Goal: Information Seeking & Learning: Learn about a topic

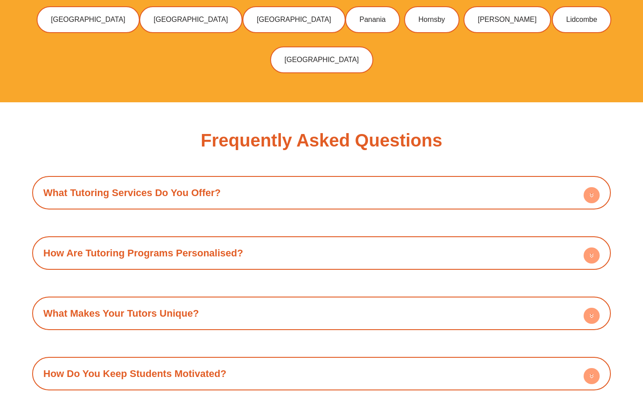
scroll to position [2909, 0]
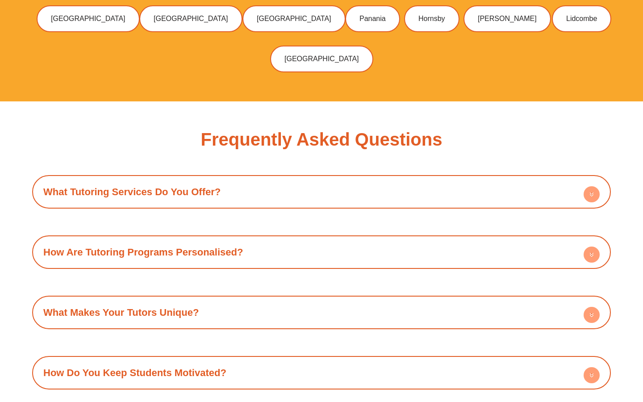
click at [141, 246] on link "How Are Tutoring Programs Personalised?" at bounding box center [143, 251] width 200 height 11
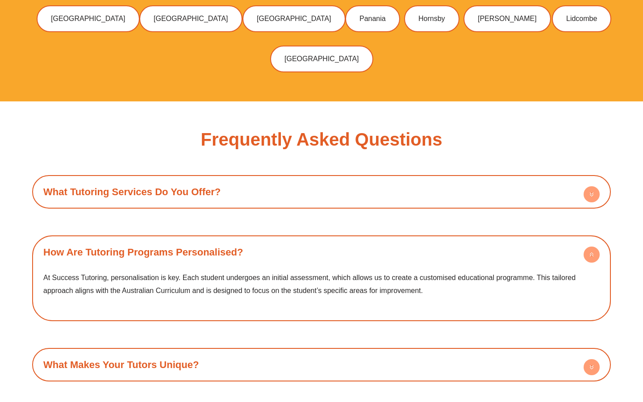
click at [141, 246] on link "How Are Tutoring Programs Personalised?" at bounding box center [143, 251] width 200 height 11
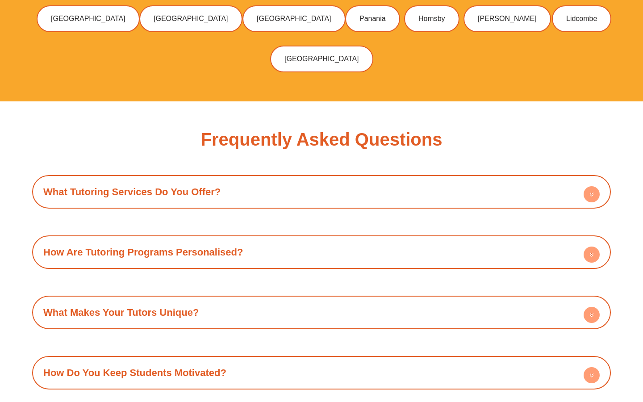
click at [146, 179] on div "What Tutoring Services Do You Offer?" at bounding box center [322, 191] width 570 height 25
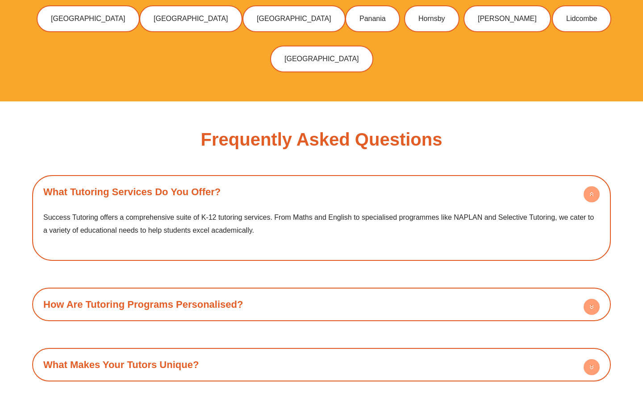
click at [146, 179] on div "What Tutoring Services Do You Offer?" at bounding box center [322, 191] width 570 height 25
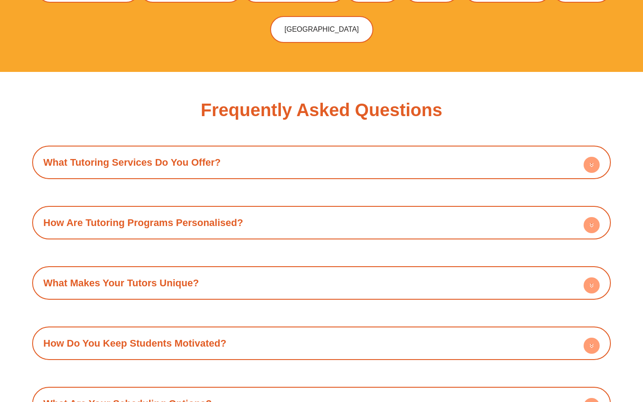
scroll to position [2960, 0]
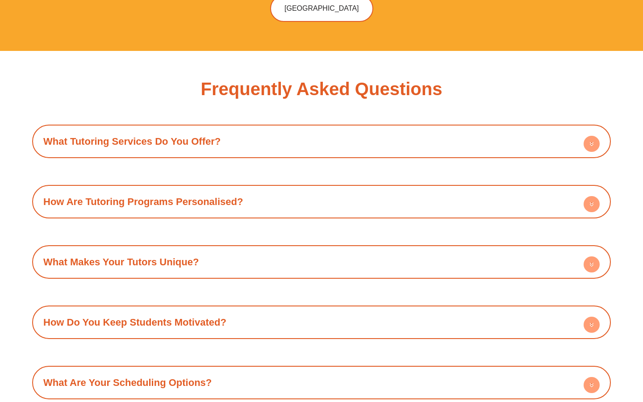
click at [163, 256] on link "What Makes Your Tutors Unique?" at bounding box center [120, 261] width 155 height 11
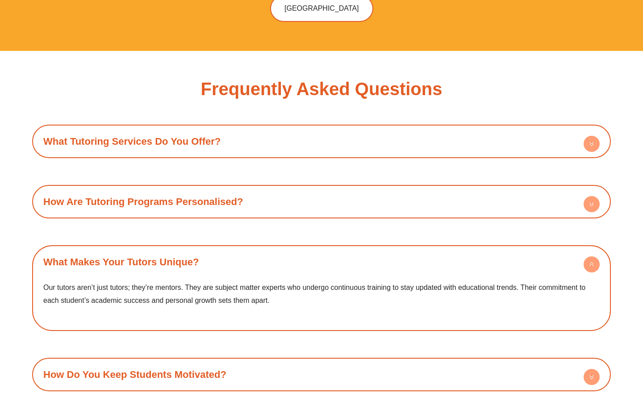
click at [163, 256] on link "What Makes Your Tutors Unique?" at bounding box center [120, 261] width 155 height 11
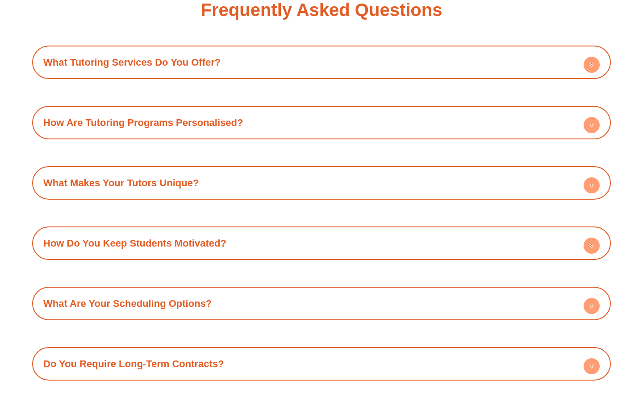
scroll to position [3039, 0]
click at [165, 230] on div "How Do You Keep Students Motivated?" at bounding box center [322, 242] width 570 height 25
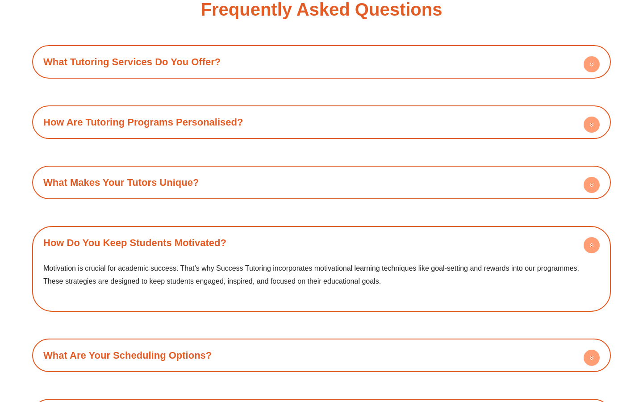
click at [165, 230] on div "How Do You Keep Students Motivated?" at bounding box center [322, 242] width 570 height 25
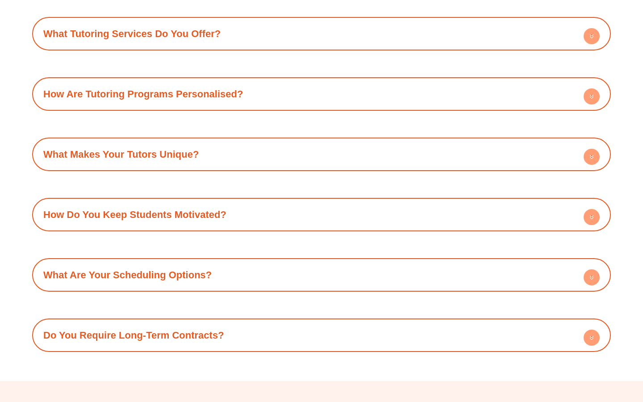
scroll to position [3076, 0]
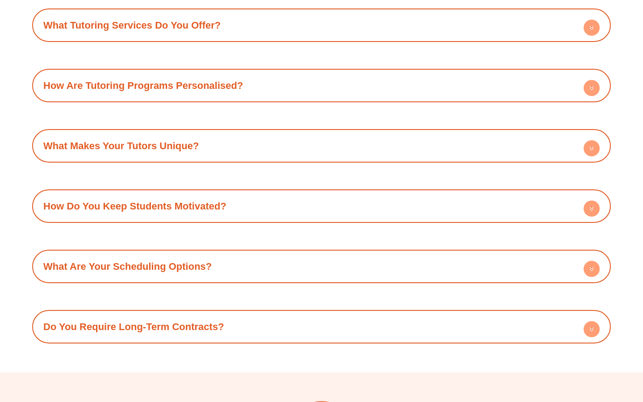
click at [172, 261] on link "What Are Your Scheduling Options?" at bounding box center [127, 266] width 168 height 11
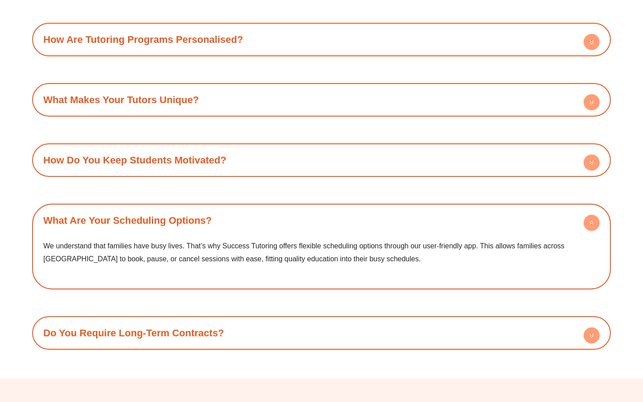
scroll to position [3122, 0]
click at [178, 214] on link "What Are Your Scheduling Options?" at bounding box center [127, 219] width 168 height 11
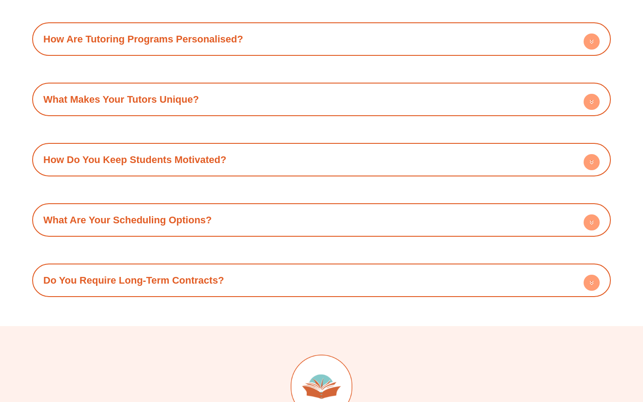
click at [171, 275] on link "Do You Require Long-Term Contracts?" at bounding box center [133, 280] width 181 height 11
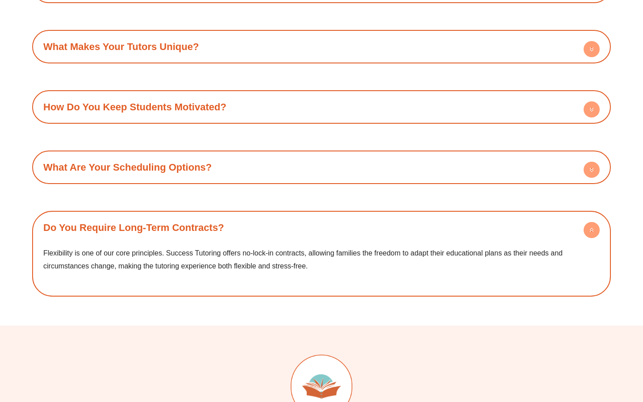
scroll to position [3175, 0]
click at [171, 221] on link "Do You Require Long-Term Contracts?" at bounding box center [133, 226] width 181 height 11
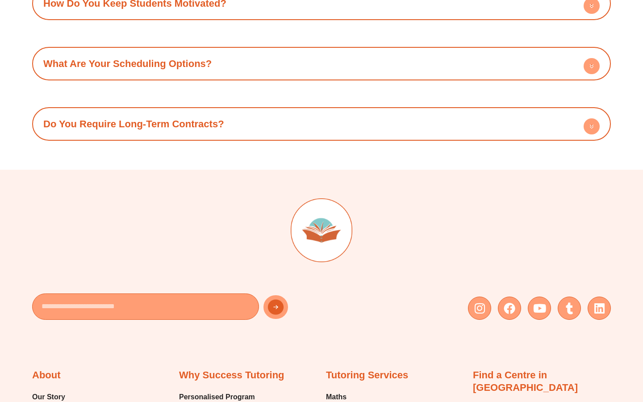
scroll to position [3281, 0]
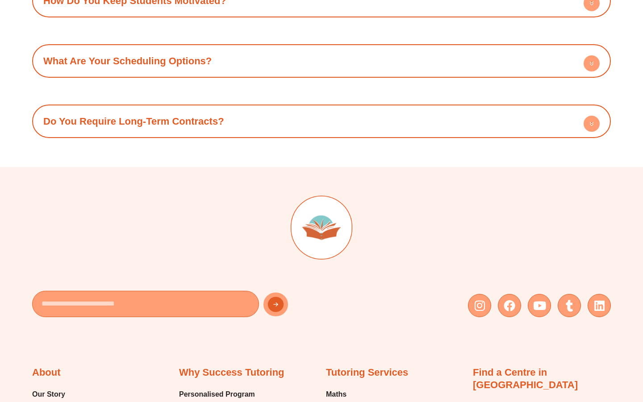
click at [192, 109] on div "Do You Require Long-Term Contracts?" at bounding box center [322, 121] width 570 height 25
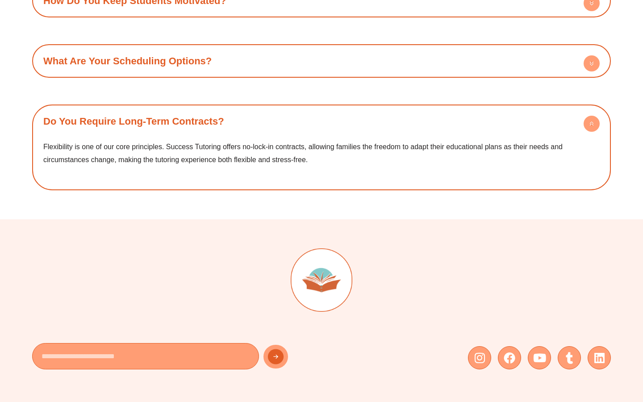
click at [189, 109] on div "Do You Require Long-Term Contracts?" at bounding box center [322, 121] width 570 height 25
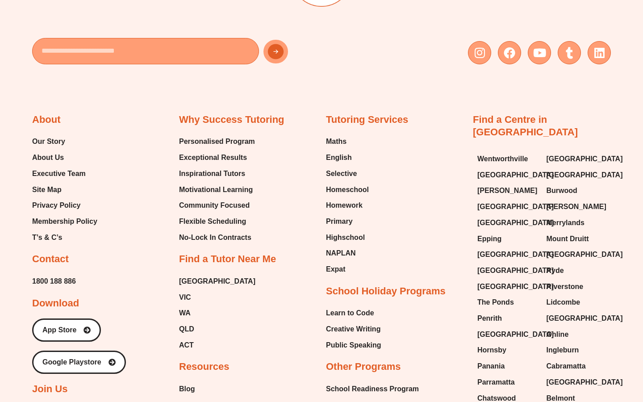
scroll to position [3531, 0]
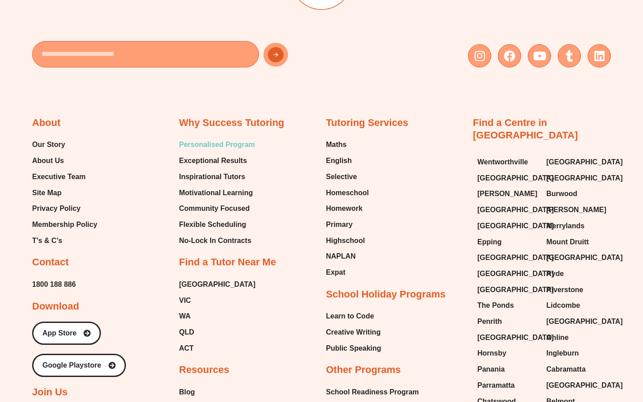
click at [238, 138] on span "Personalised Program" at bounding box center [217, 144] width 76 height 13
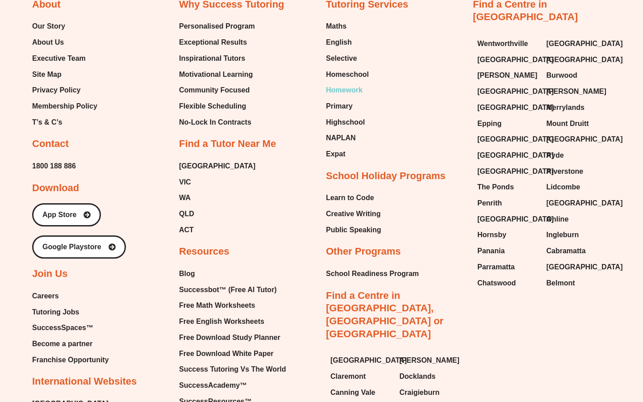
scroll to position [1515, 0]
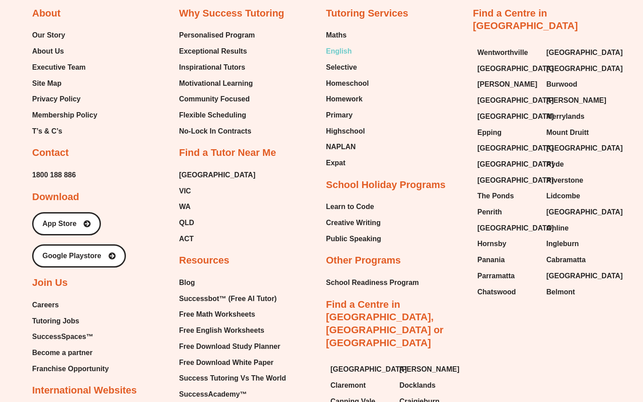
click at [346, 45] on span "English" at bounding box center [339, 51] width 26 height 13
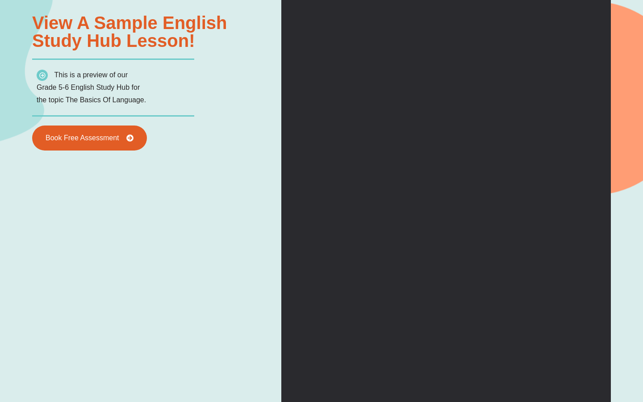
scroll to position [1163, 0]
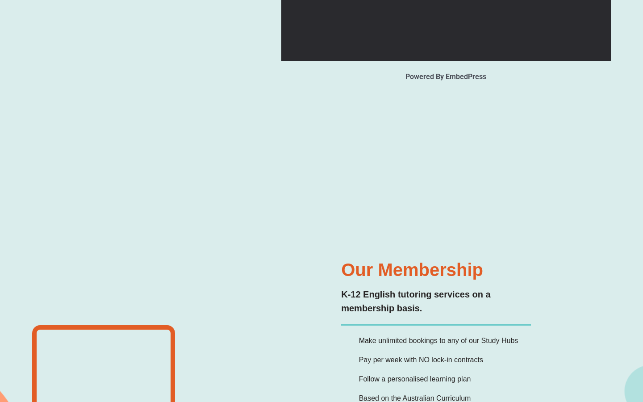
type input "*"
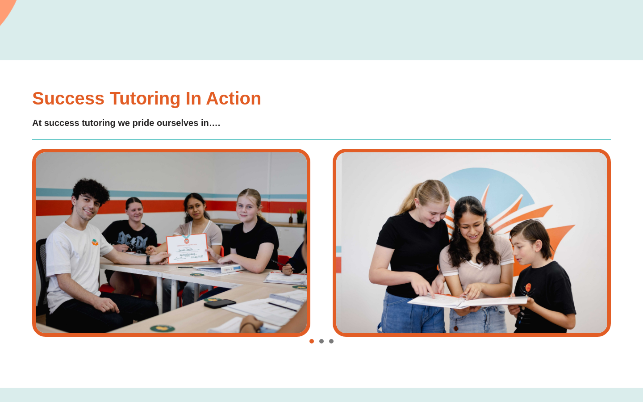
scroll to position [1877, 0]
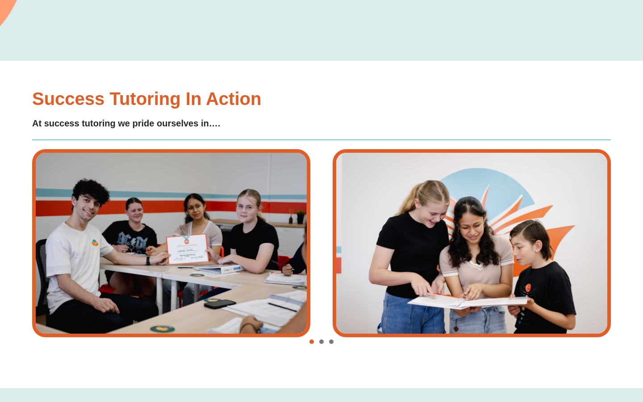
click at [322, 341] on span "Go to slide 2" at bounding box center [321, 341] width 4 height 4
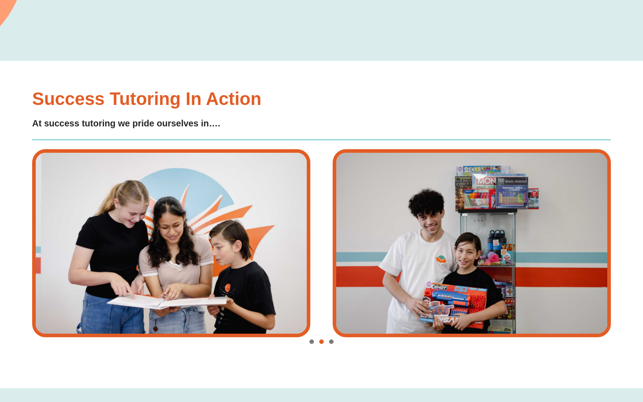
click at [332, 340] on span "Go to slide 3" at bounding box center [331, 341] width 4 height 4
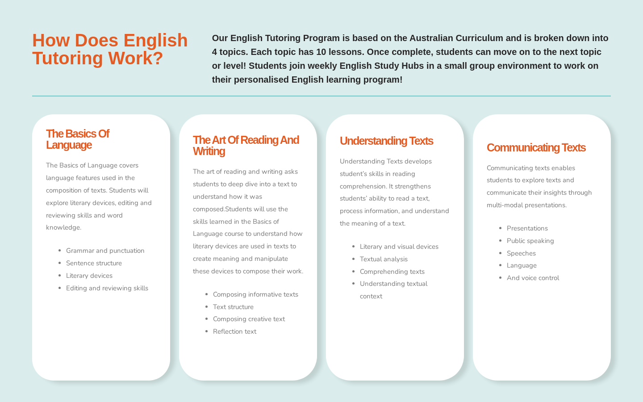
scroll to position [433, 0]
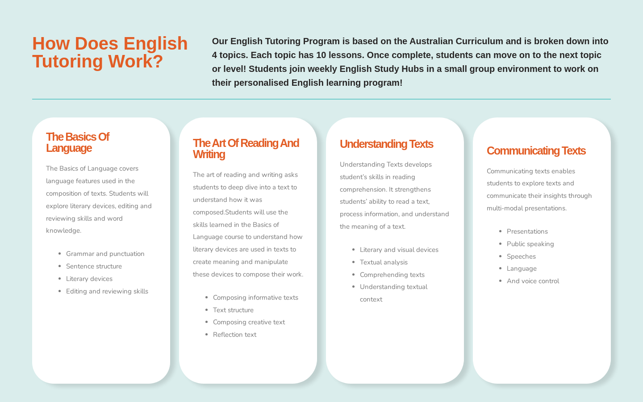
click at [242, 173] on p "The art of reading and writing asks students to deep dive into a text to unders…" at bounding box center [248, 225] width 110 height 112
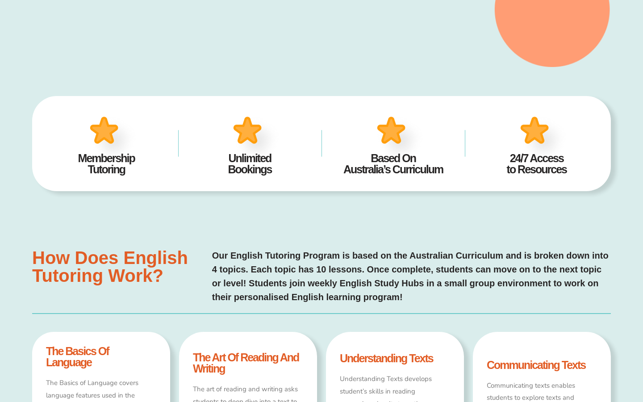
scroll to position [0, 0]
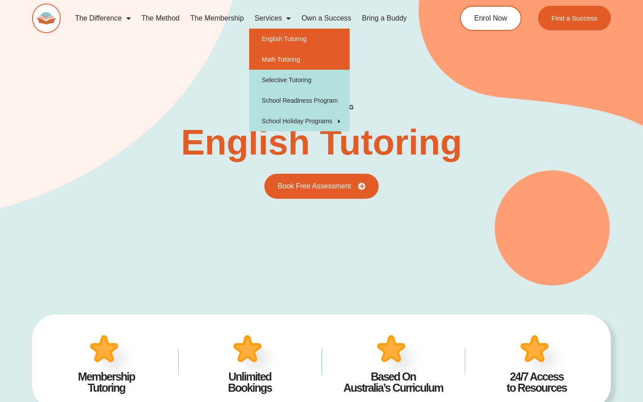
click at [276, 58] on link "Math Tutoring" at bounding box center [299, 59] width 100 height 21
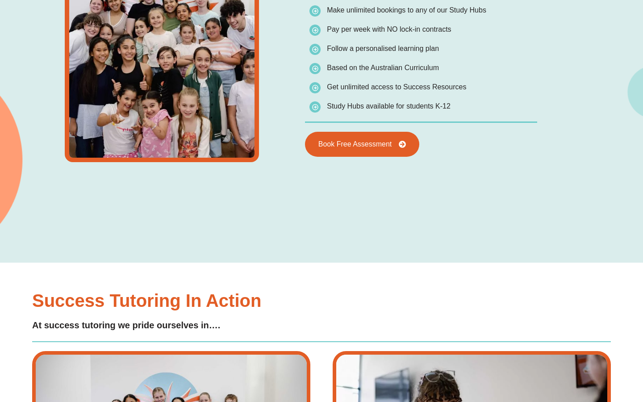
type input "*"
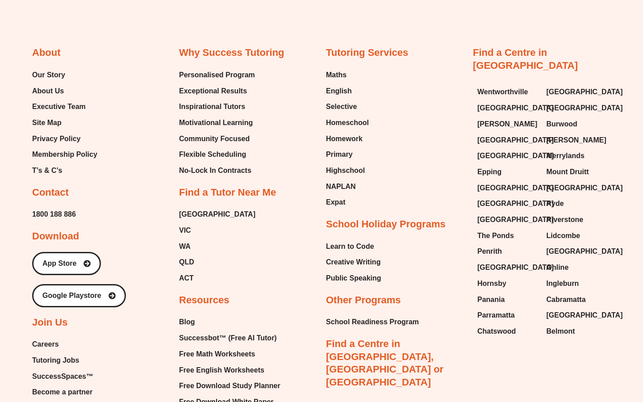
scroll to position [2937, 0]
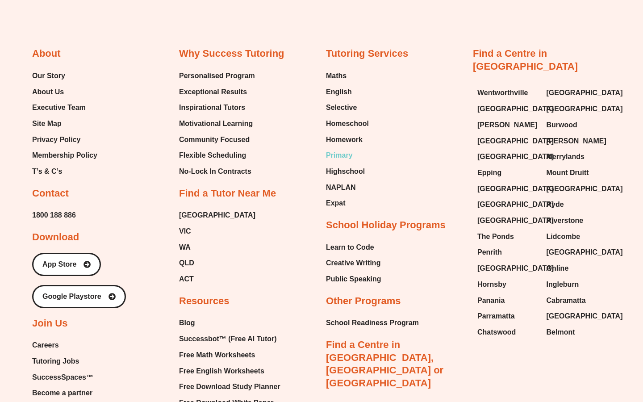
click at [339, 156] on span "Primary" at bounding box center [339, 155] width 27 height 13
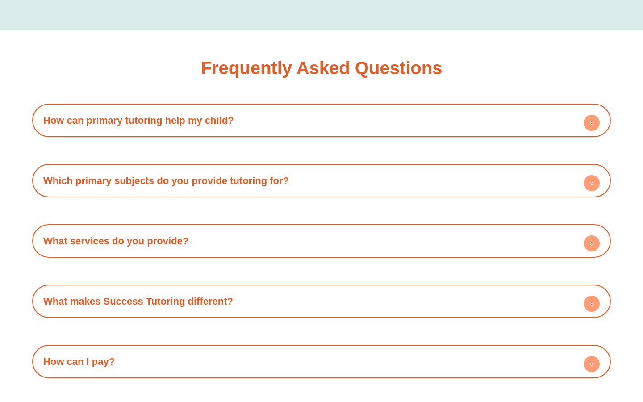
scroll to position [1900, 0]
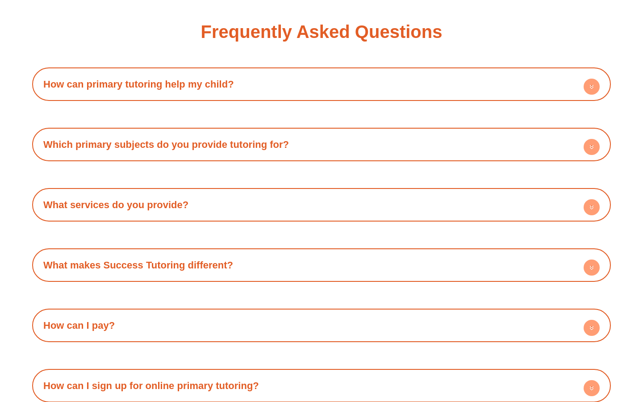
click at [253, 73] on h4 "How can primary tutoring help my child?" at bounding box center [322, 84] width 570 height 25
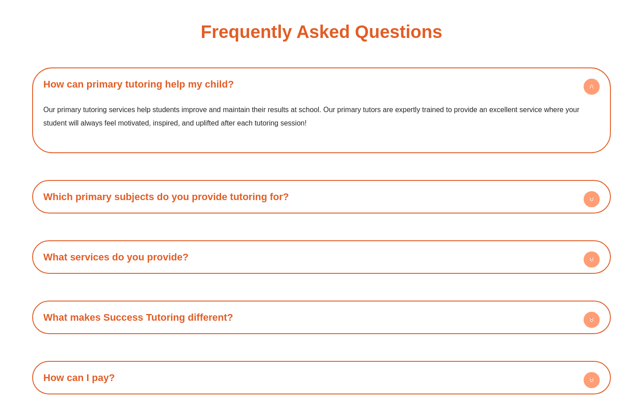
click at [252, 73] on h4 "How can primary tutoring help my child?" at bounding box center [322, 84] width 570 height 25
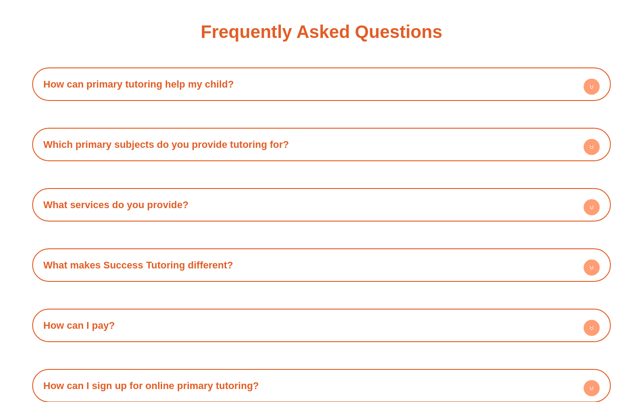
click at [250, 139] on link "Which primary subjects do you provide tutoring for?" at bounding box center [166, 144] width 246 height 11
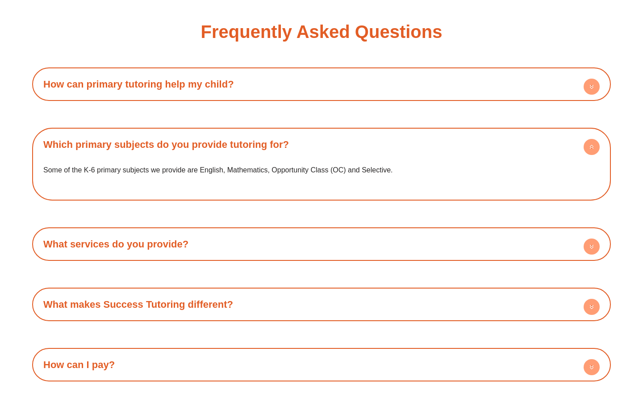
click at [250, 139] on link "Which primary subjects do you provide tutoring for?" at bounding box center [166, 144] width 246 height 11
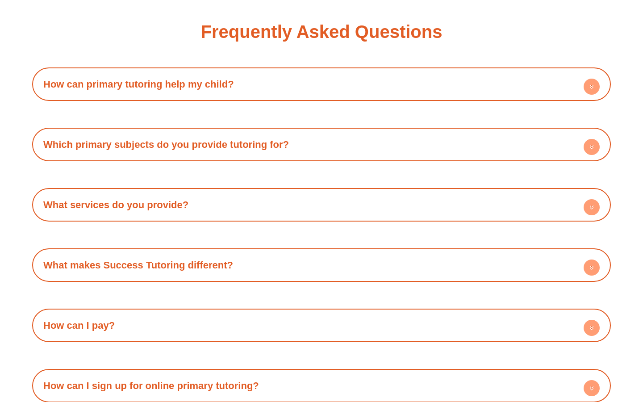
click at [245, 197] on h4 "What services do you provide?" at bounding box center [322, 204] width 570 height 25
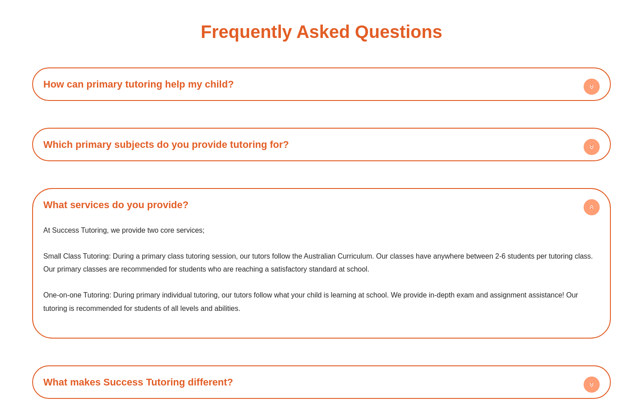
click at [244, 204] on h4 "What services do you provide?" at bounding box center [322, 204] width 570 height 25
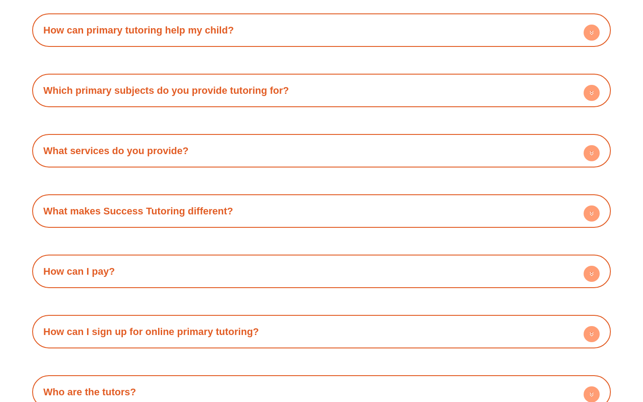
scroll to position [1955, 0]
click at [242, 212] on h4 "What makes Success Tutoring different?" at bounding box center [322, 210] width 570 height 25
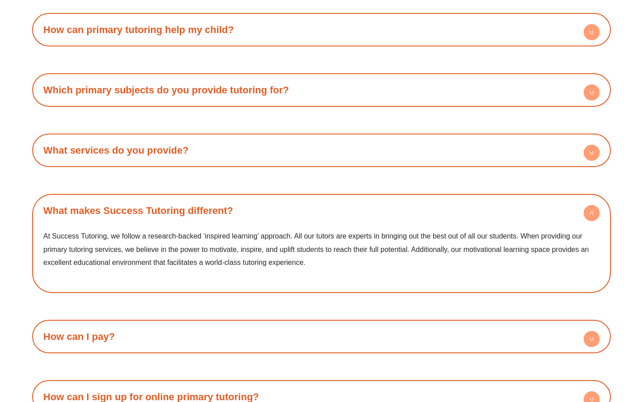
click at [242, 212] on h4 "What makes Success Tutoring different?" at bounding box center [322, 210] width 570 height 25
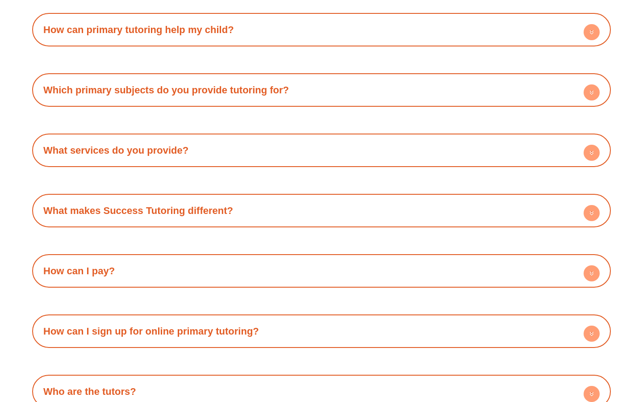
click at [234, 268] on h4 "How can I pay?" at bounding box center [322, 271] width 570 height 25
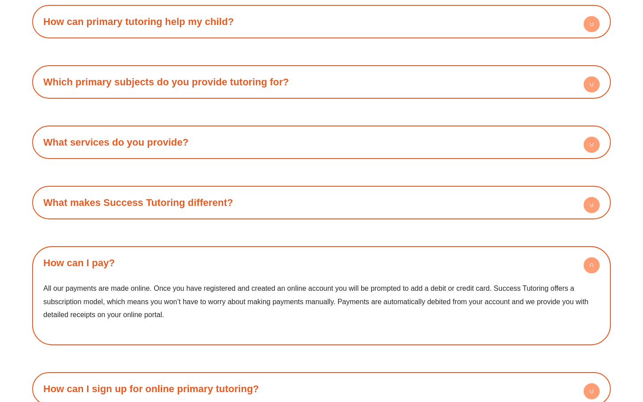
click at [234, 268] on h4 "How can I pay?" at bounding box center [322, 262] width 570 height 25
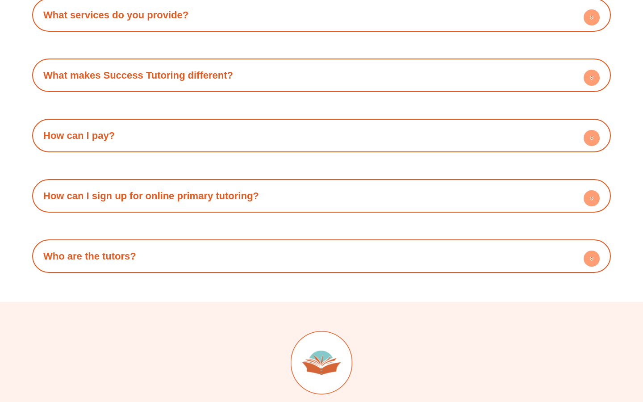
scroll to position [2091, 0]
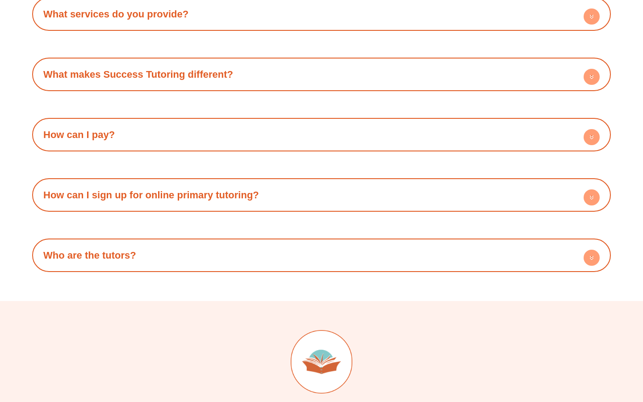
click at [234, 268] on div "Who are the tutors? Our team comprises university students who have excelled re…" at bounding box center [321, 254] width 579 height 33
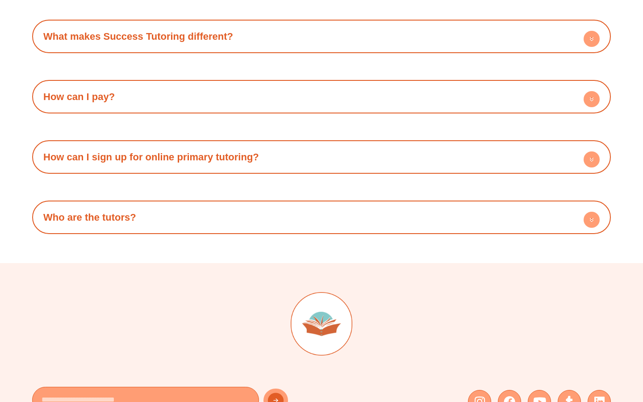
scroll to position [2130, 0]
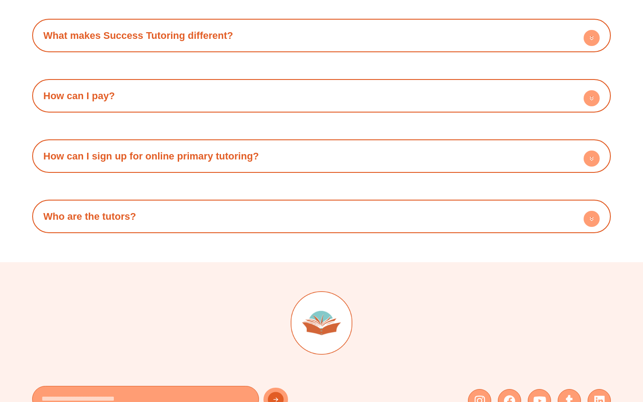
click at [231, 146] on h4 "How can I sign up for online primary tutoring?" at bounding box center [322, 156] width 570 height 25
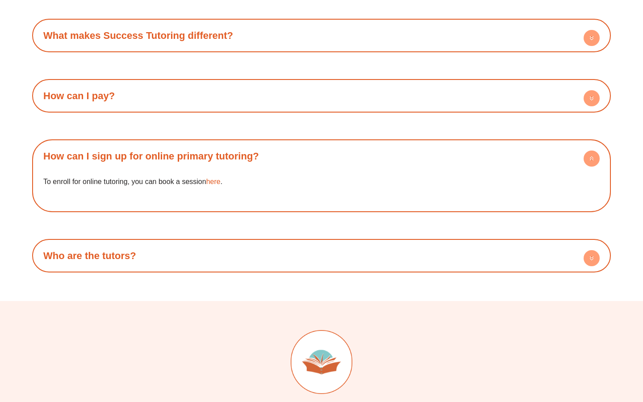
click at [232, 152] on link "How can I sign up for online primary tutoring?" at bounding box center [151, 155] width 216 height 11
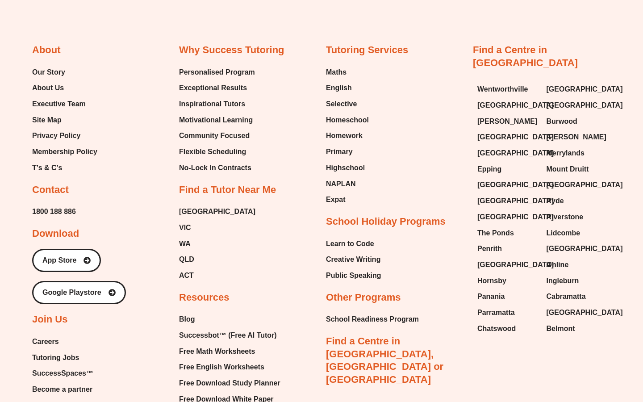
scroll to position [2545, 0]
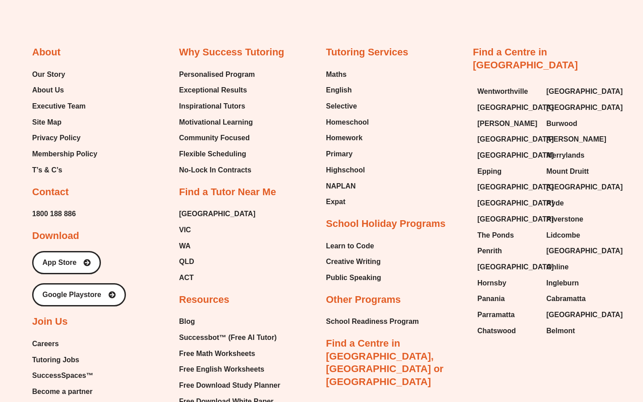
click at [348, 51] on h2 "Tutoring Services" at bounding box center [367, 52] width 82 height 13
click at [341, 180] on span "NAPLAN" at bounding box center [341, 185] width 30 height 13
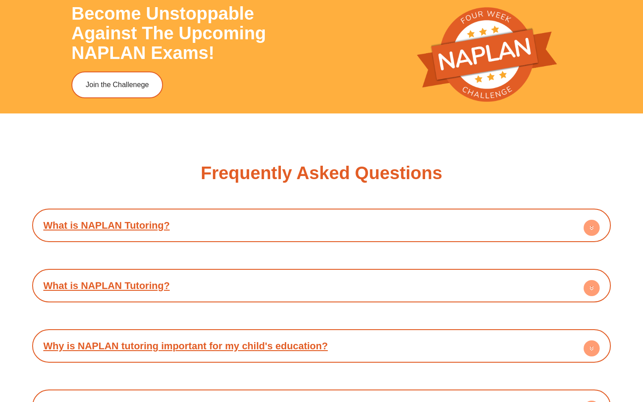
scroll to position [4010, 0]
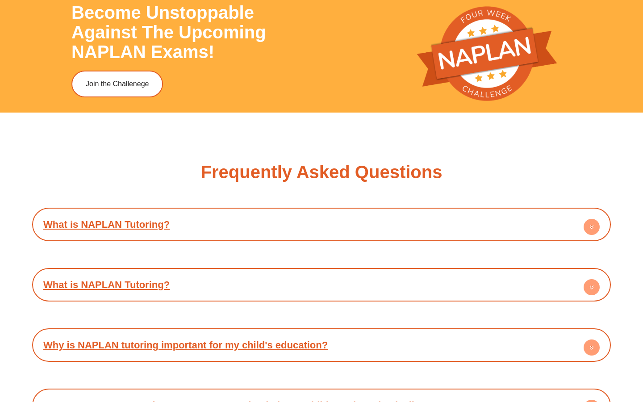
click at [278, 212] on h4 "What is NAPLAN Tutoring?" at bounding box center [322, 224] width 570 height 25
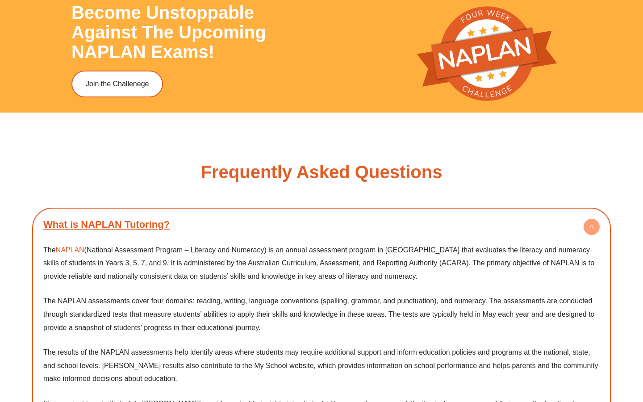
click at [278, 212] on h4 "What is NAPLAN Tutoring?" at bounding box center [322, 224] width 570 height 25
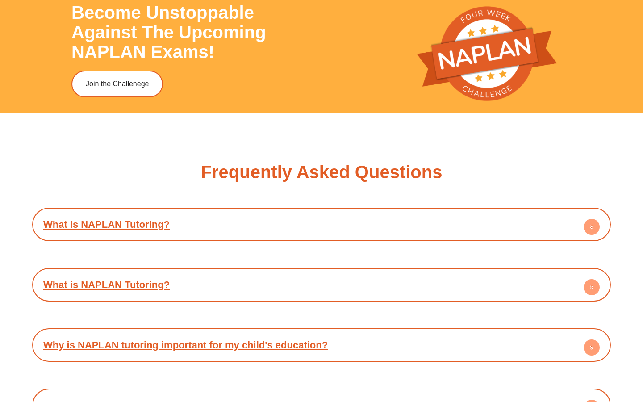
click at [259, 272] on h4 "What is NAPLAN Tutoring?" at bounding box center [322, 284] width 570 height 25
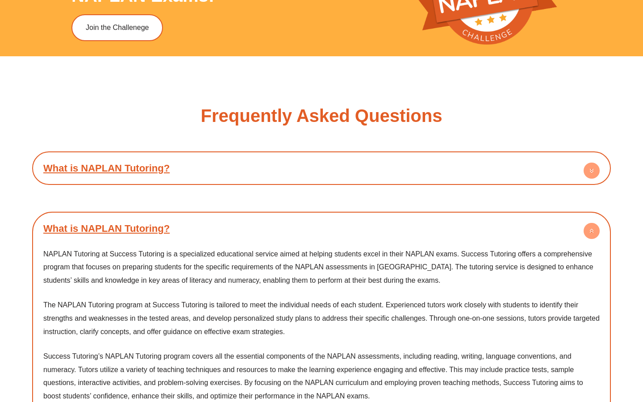
scroll to position [4080, 0]
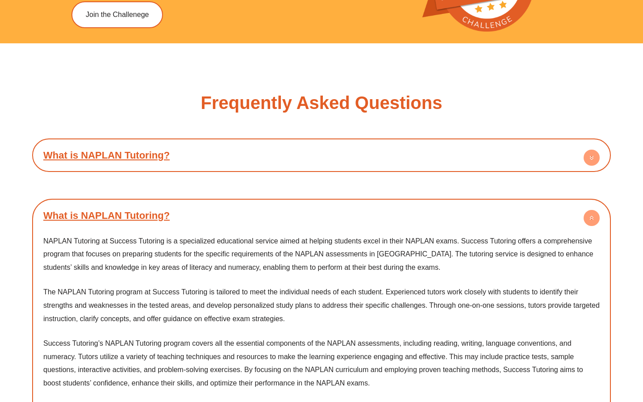
click at [232, 203] on h4 "What is NAPLAN Tutoring?" at bounding box center [322, 215] width 570 height 25
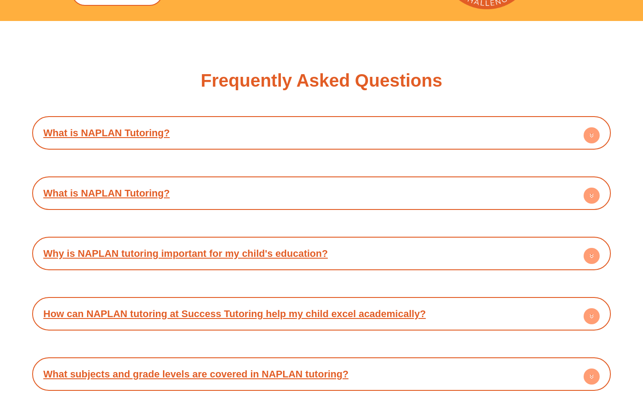
scroll to position [4109, 0]
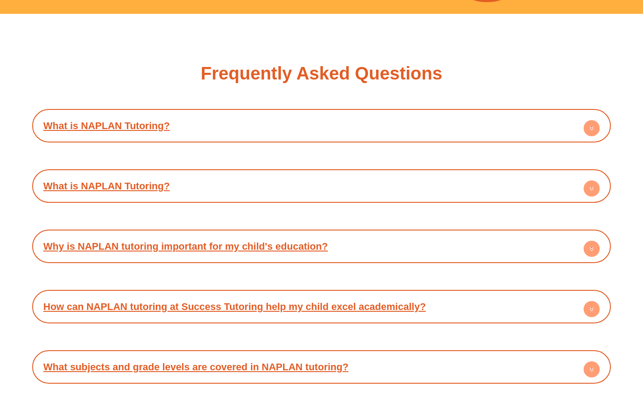
click at [240, 241] on link "Why is NAPLAN tutoring important for my child's education?" at bounding box center [185, 246] width 284 height 11
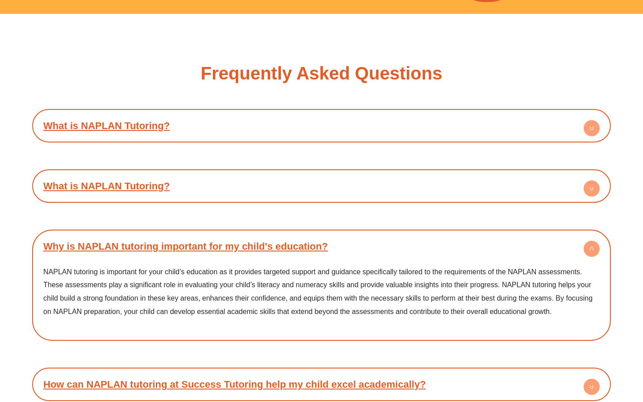
click at [240, 241] on link "Why is NAPLAN tutoring important for my child's education?" at bounding box center [185, 246] width 284 height 11
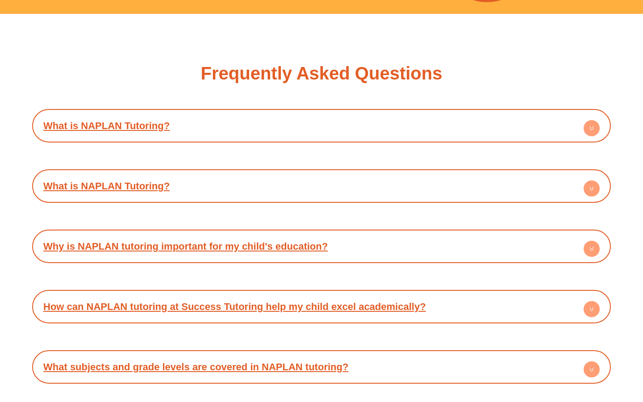
click at [249, 301] on link "How can NAPLAN tutoring at Success Tutoring help my child excel academically?" at bounding box center [234, 306] width 383 height 11
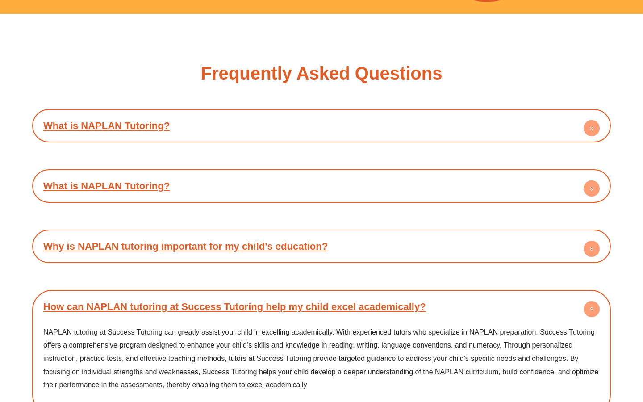
click at [249, 301] on link "How can NAPLAN tutoring at Success Tutoring help my child excel academically?" at bounding box center [234, 306] width 383 height 11
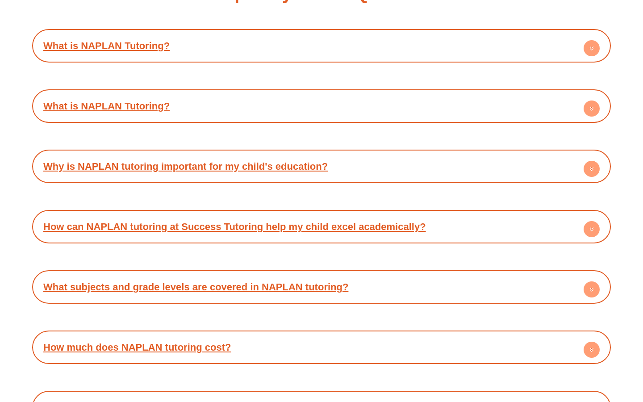
scroll to position [4192, 0]
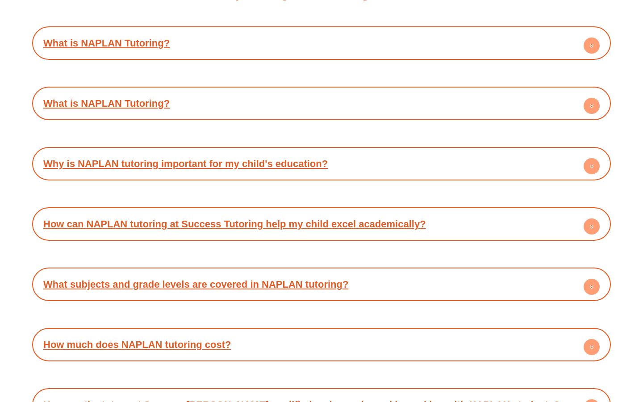
click at [228, 339] on link "How much does NAPLAN tutoring cost?" at bounding box center [137, 344] width 188 height 11
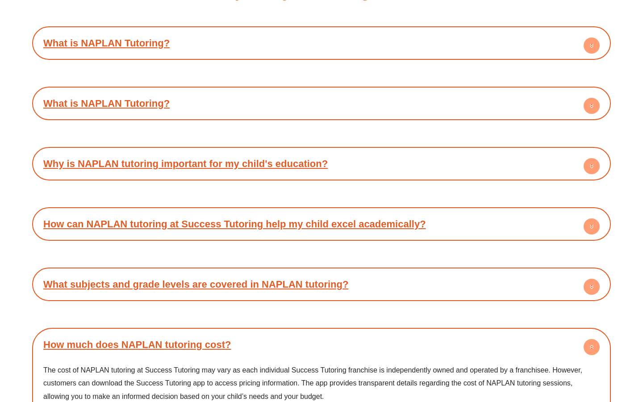
click at [255, 332] on h4 "How much does NAPLAN tutoring cost?" at bounding box center [322, 344] width 570 height 25
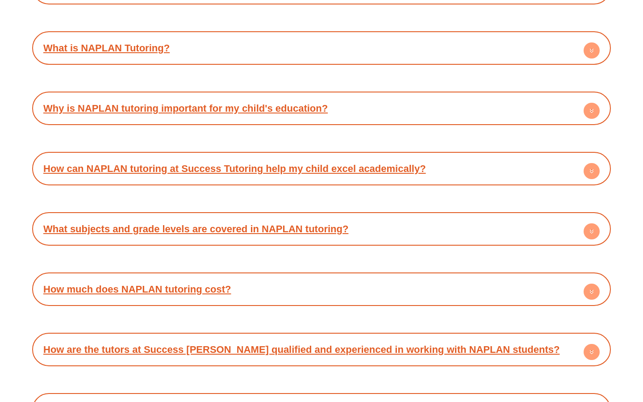
scroll to position [4278, 0]
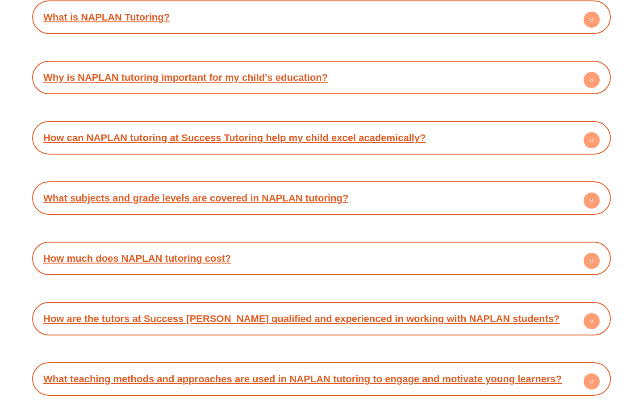
click at [259, 229] on div "What is NAPLAN Tutoring? The NAPLAN (National Assessment Program – Literacy and…" at bounding box center [321, 198] width 579 height 516
click at [263, 306] on h4 "How are the tutors at Success Tutoring qualified and experienced in working wit…" at bounding box center [322, 318] width 570 height 25
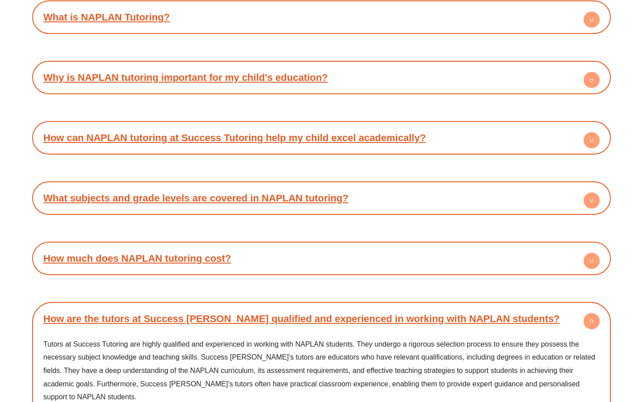
click at [263, 306] on h4 "How are the tutors at Success Tutoring qualified and experienced in working wit…" at bounding box center [322, 318] width 570 height 25
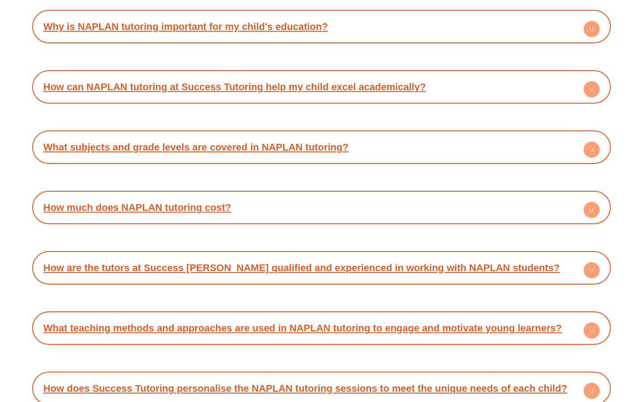
scroll to position [4335, 0]
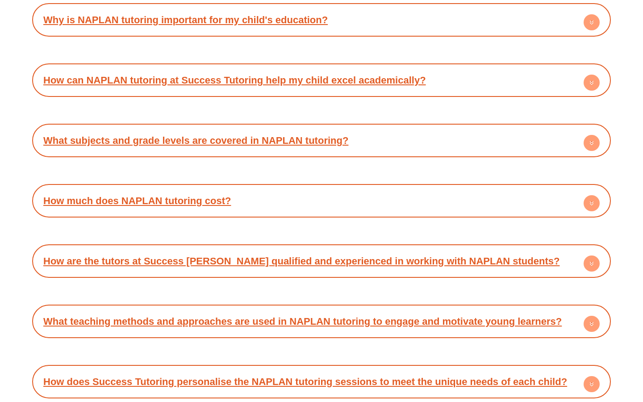
click at [263, 309] on h4 "What teaching methods and approaches are used in NAPLAN tutoring to engage and …" at bounding box center [322, 321] width 570 height 25
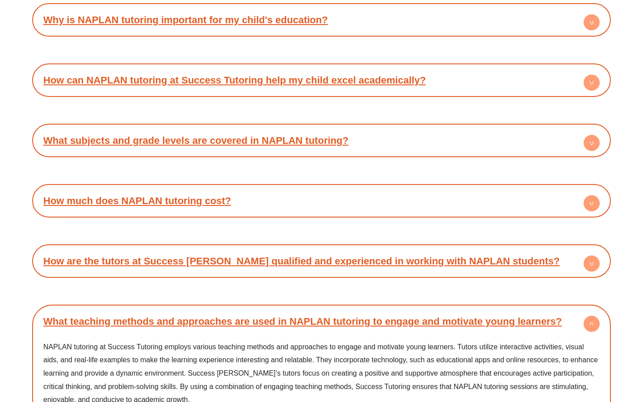
click at [263, 309] on h4 "What teaching methods and approaches are used in NAPLAN tutoring to engage and …" at bounding box center [322, 321] width 570 height 25
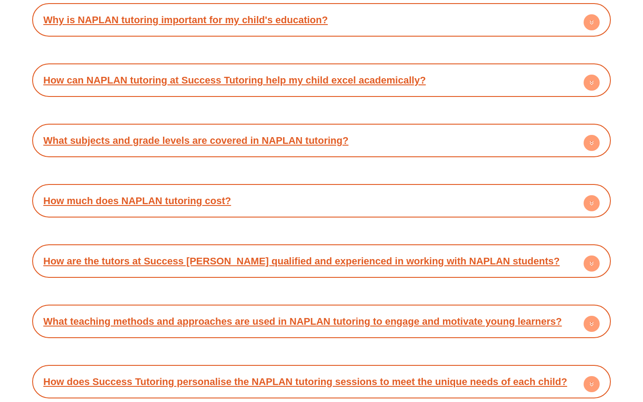
click at [272, 369] on h4 "How does Success Tutoring personalise the NAPLAN tutoring sessions to meet the …" at bounding box center [322, 381] width 570 height 25
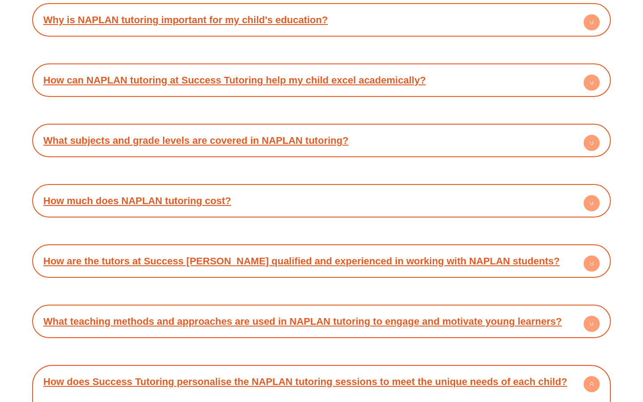
click at [277, 376] on link "How does Success Tutoring personalise the NAPLAN tutoring sessions to meet the …" at bounding box center [305, 381] width 524 height 11
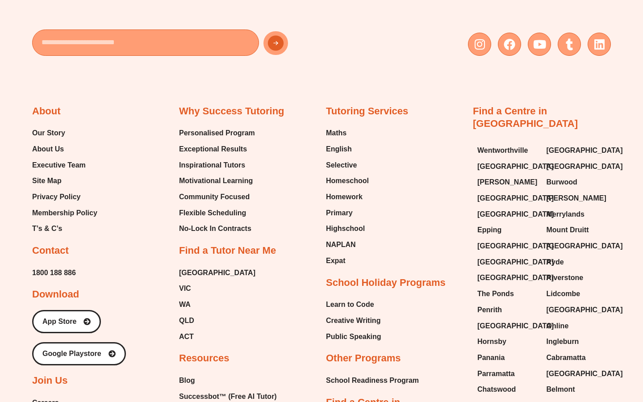
scroll to position [4802, 0]
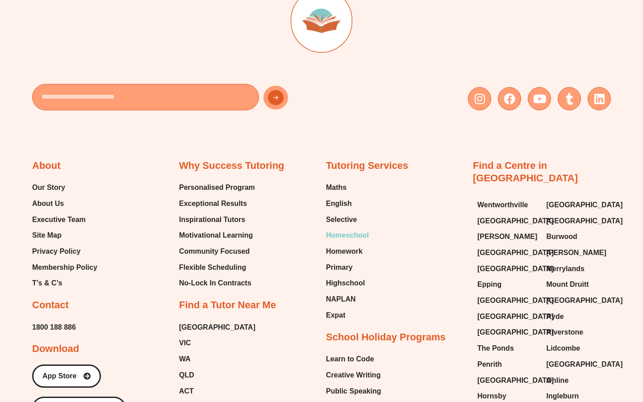
click at [347, 229] on span "Homeschool" at bounding box center [347, 235] width 43 height 13
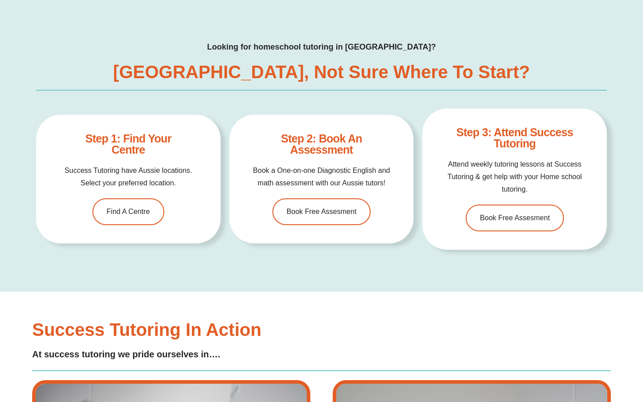
scroll to position [2857, 0]
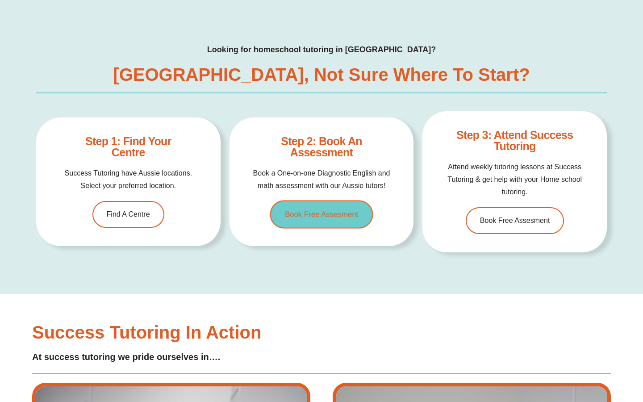
click at [316, 211] on span "Book Free Assesment" at bounding box center [321, 215] width 73 height 8
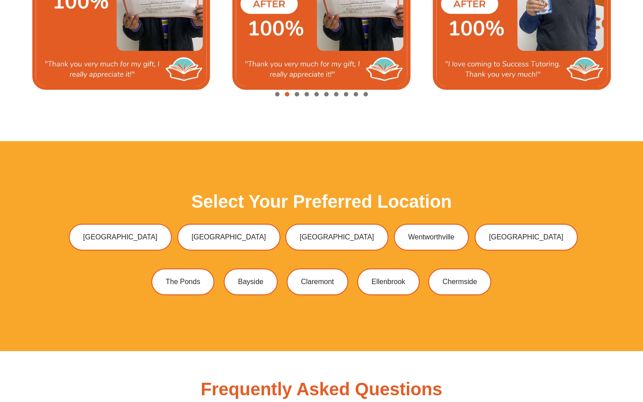
scroll to position [2535, 0]
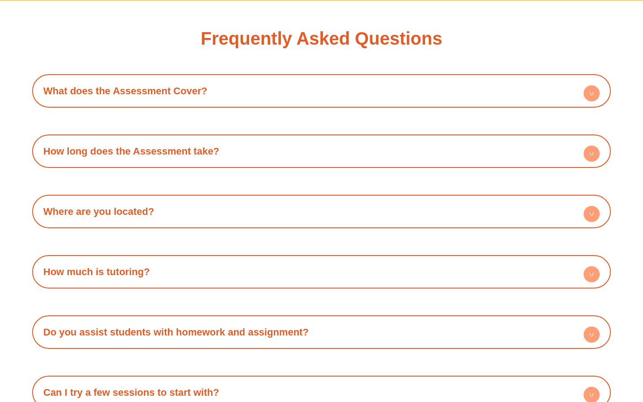
click at [241, 100] on h4 "What does the Assessment Cover?" at bounding box center [322, 91] width 570 height 25
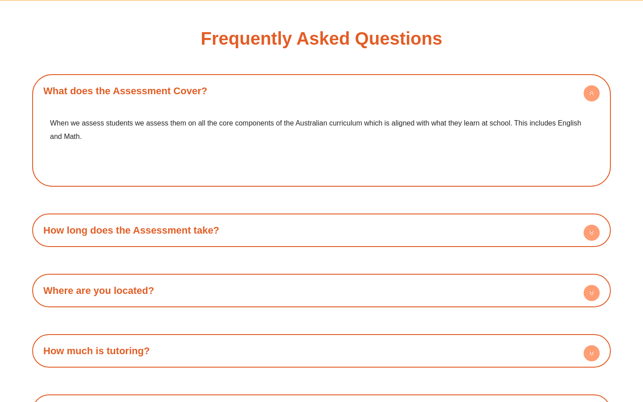
click at [240, 100] on h4 "What does the Assessment Cover?" at bounding box center [322, 91] width 570 height 25
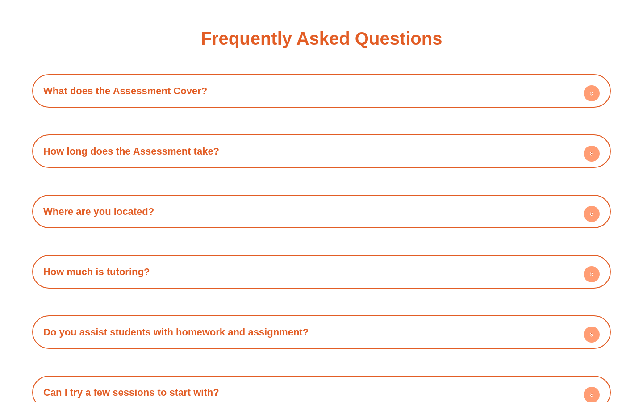
click at [222, 159] on div "How long does the Assessment take?" at bounding box center [322, 151] width 570 height 25
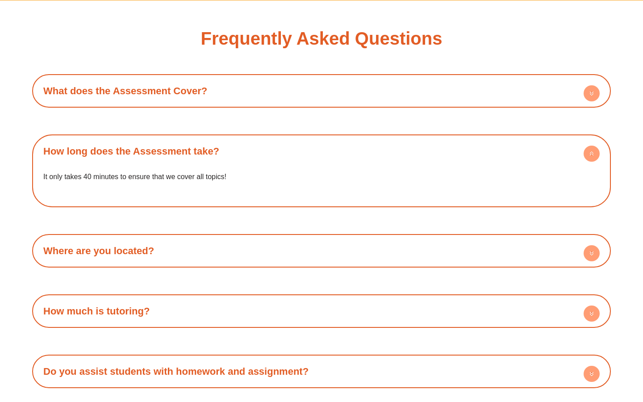
click at [222, 159] on div "How long does the Assessment take?" at bounding box center [322, 151] width 570 height 25
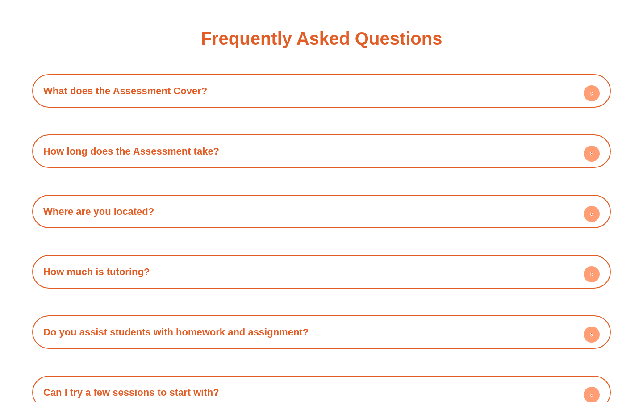
click at [222, 203] on h4 "Where are you located?" at bounding box center [322, 211] width 570 height 25
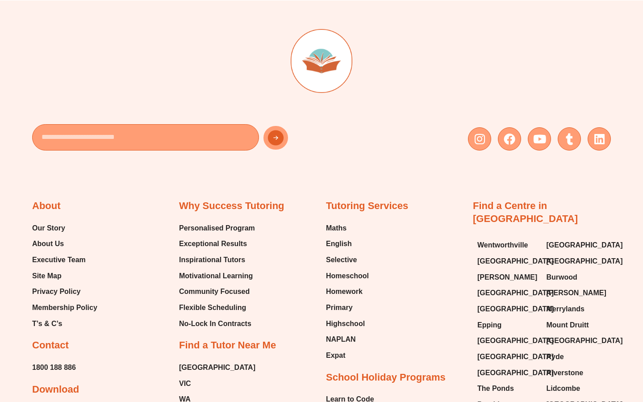
scroll to position [3093, 0]
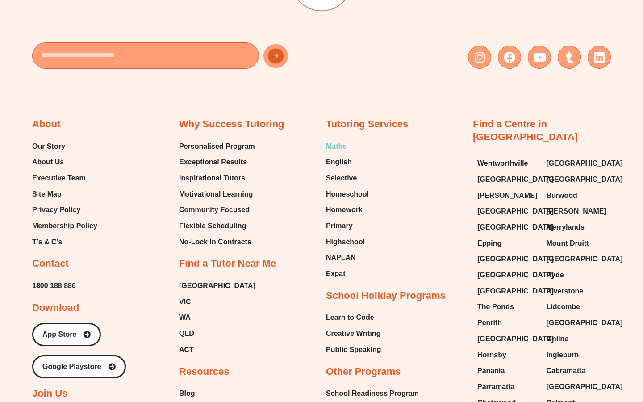
click at [330, 146] on span "Maths" at bounding box center [336, 146] width 21 height 13
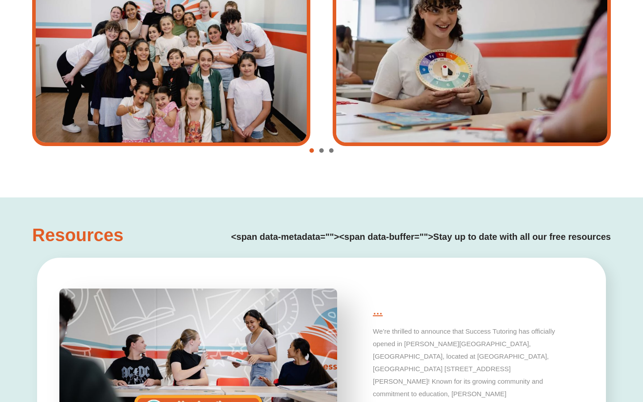
type input "*"
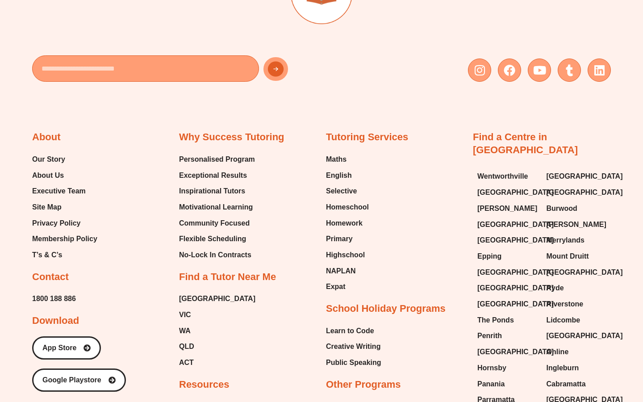
scroll to position [2969, 0]
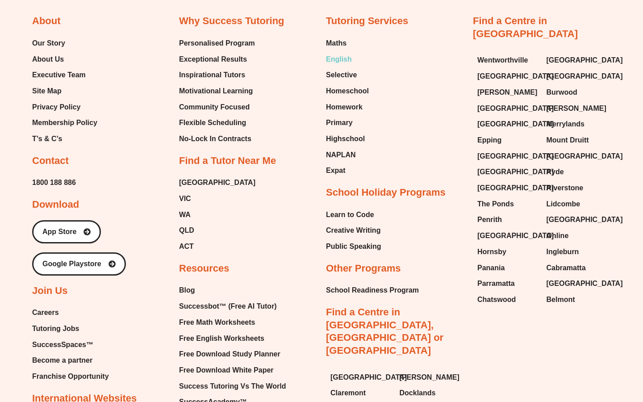
click at [341, 62] on span "English" at bounding box center [339, 59] width 26 height 13
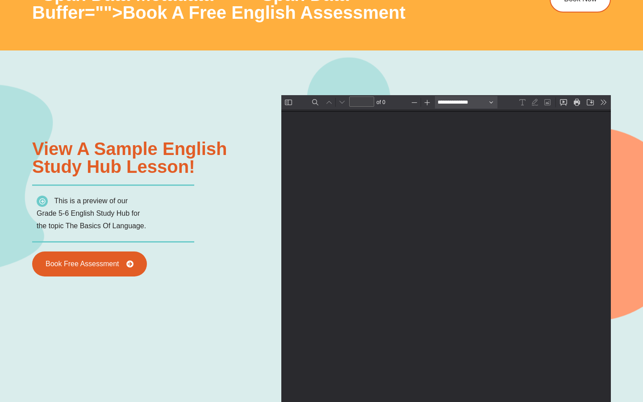
scroll to position [1145, 0]
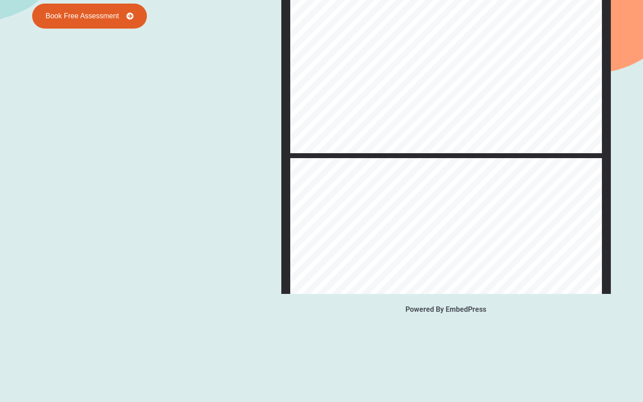
type input "*"
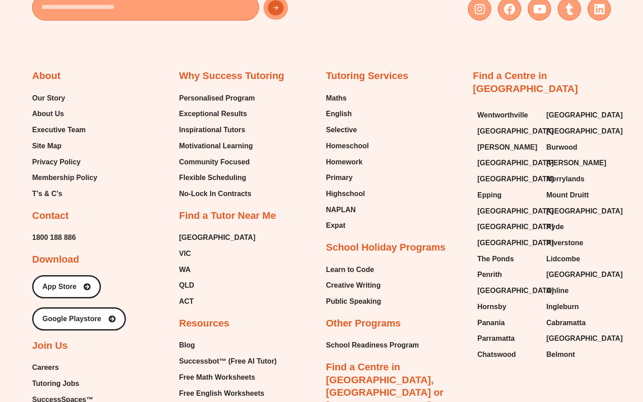
scroll to position [3254, 0]
click at [335, 178] on span "Primary" at bounding box center [339, 177] width 27 height 13
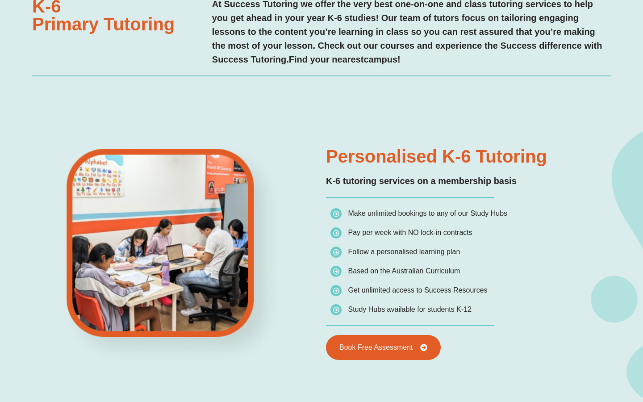
scroll to position [861, 0]
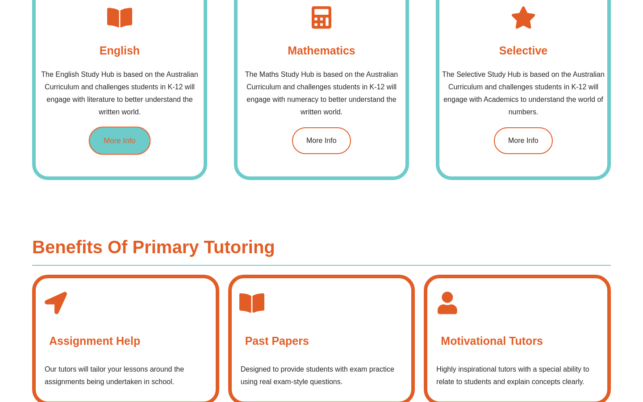
click at [135, 138] on span "More Info" at bounding box center [120, 141] width 32 height 8
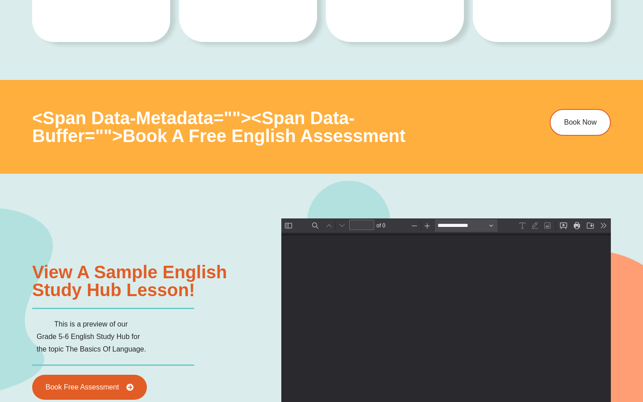
type input "*"
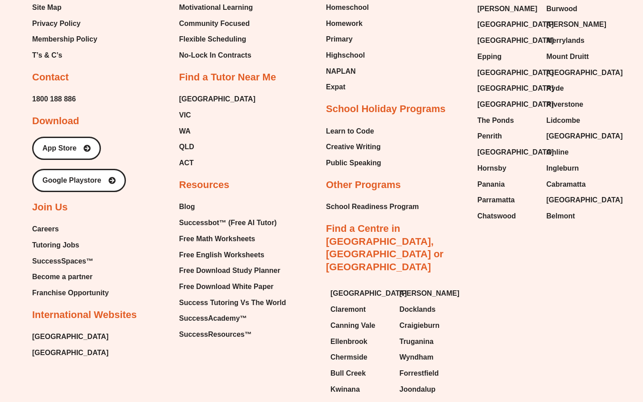
scroll to position [3398, 0]
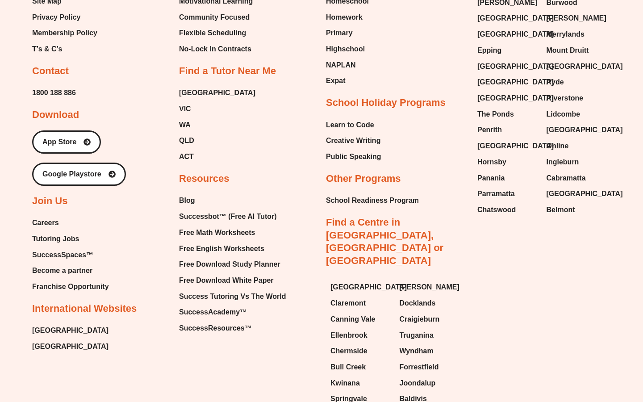
click at [81, 270] on span "Become a partner" at bounding box center [62, 270] width 60 height 13
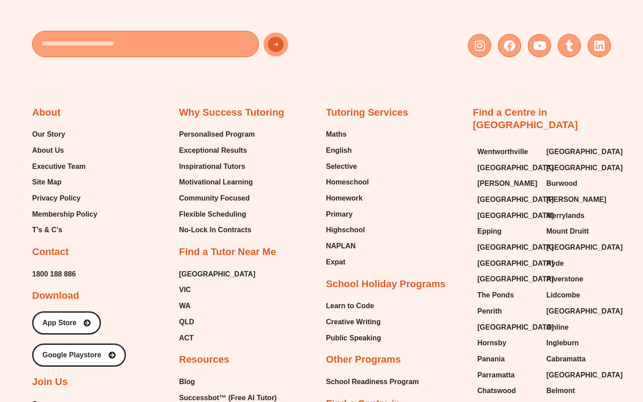
scroll to position [1617, 0]
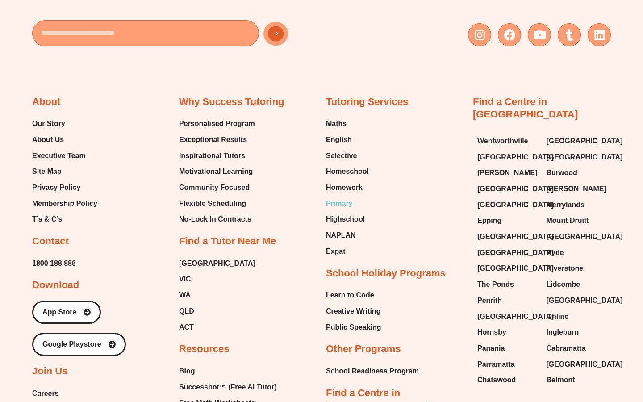
click at [337, 197] on span "Primary" at bounding box center [339, 203] width 27 height 13
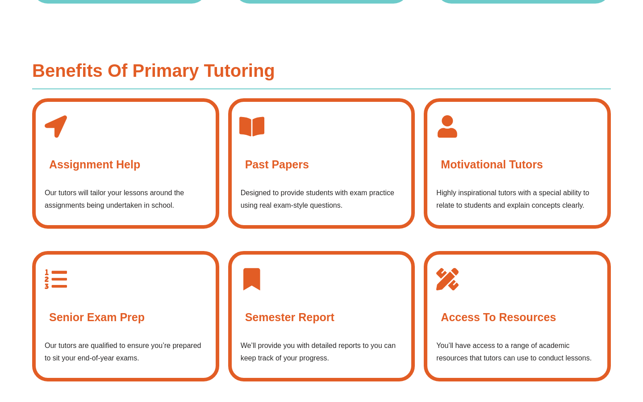
scroll to position [1043, 0]
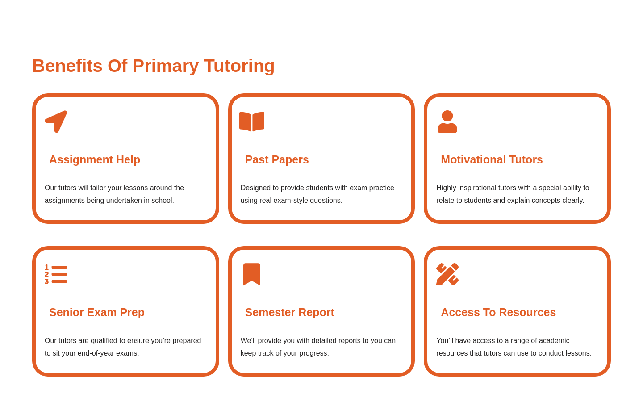
click at [235, 173] on div "Past Papers Designed to provide students with exam practice using real exam-sty…" at bounding box center [321, 158] width 187 height 130
click at [201, 168] on div "Assignment Help" at bounding box center [126, 159] width 162 height 27
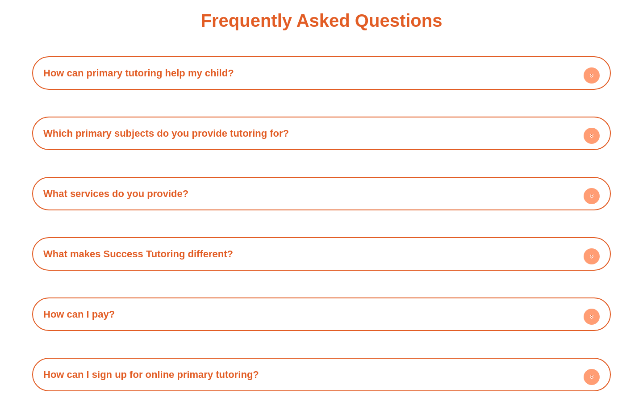
scroll to position [1915, 0]
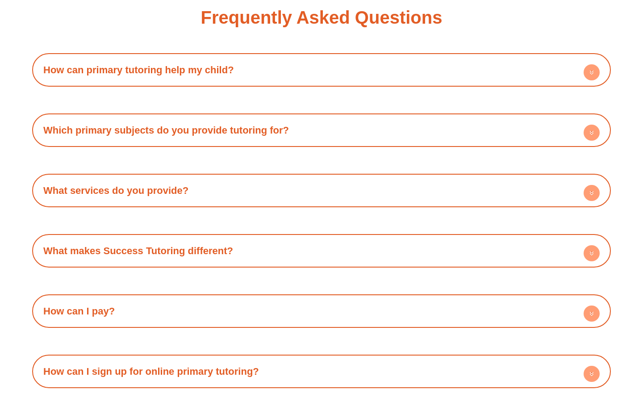
click at [379, 196] on h4 "What services do you provide?" at bounding box center [322, 190] width 570 height 25
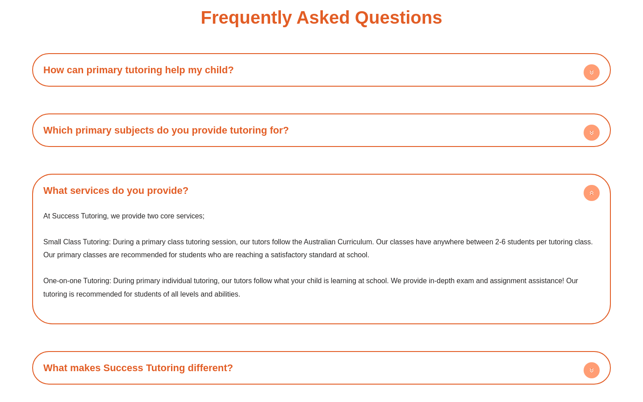
click at [378, 196] on h4 "What services do you provide?" at bounding box center [322, 190] width 570 height 25
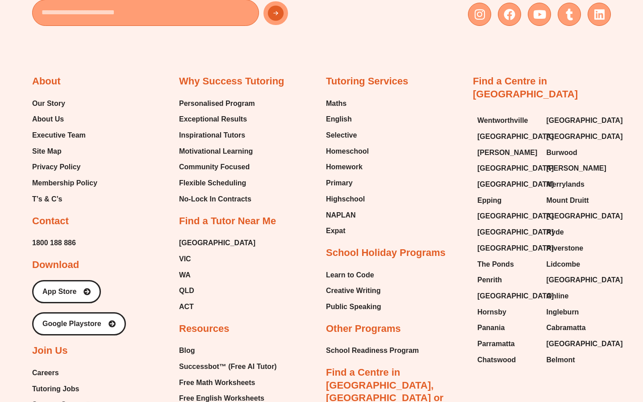
scroll to position [2512, 0]
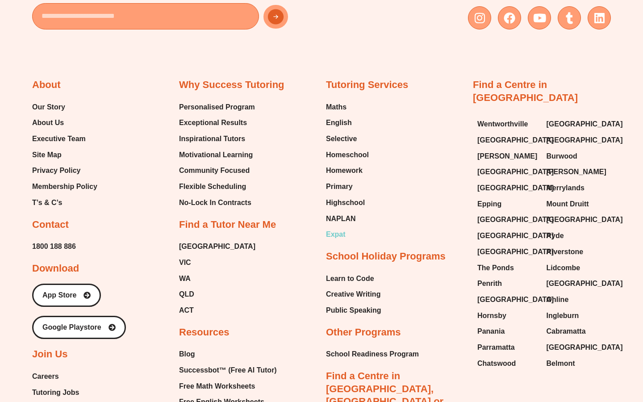
click at [341, 232] on span "Expat" at bounding box center [336, 234] width 20 height 13
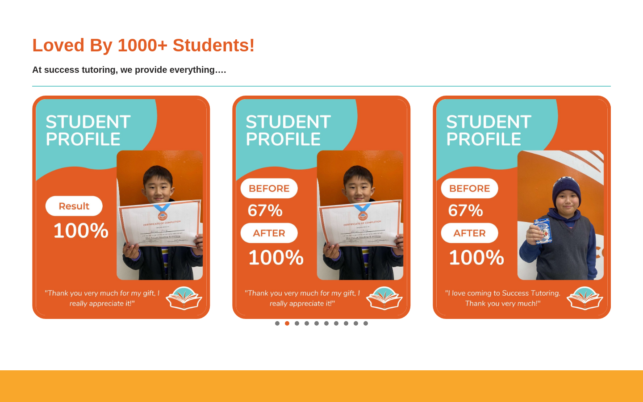
scroll to position [1956, 0]
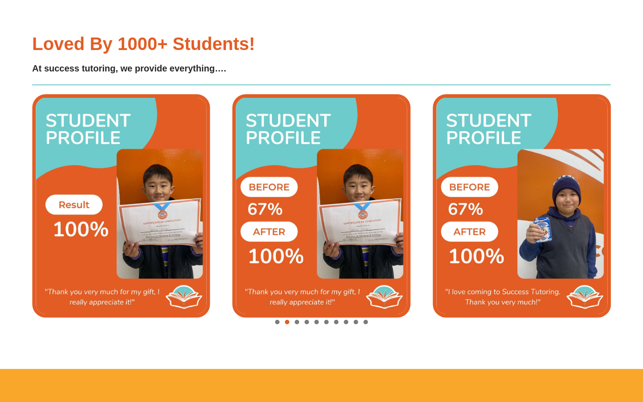
click at [297, 324] on span "Go to slide 3" at bounding box center [297, 322] width 4 height 4
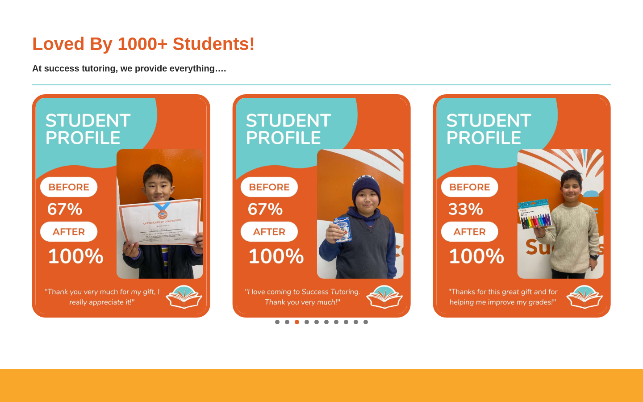
click at [299, 323] on div "Image Carousel" at bounding box center [321, 322] width 579 height 13
click at [306, 322] on span "Go to slide 4" at bounding box center [307, 322] width 4 height 4
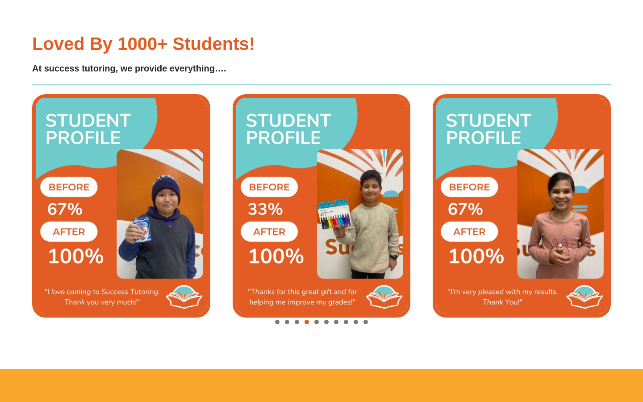
click at [323, 323] on div "Image Carousel" at bounding box center [321, 322] width 579 height 13
click at [325, 323] on span "Go to slide 6" at bounding box center [326, 322] width 4 height 4
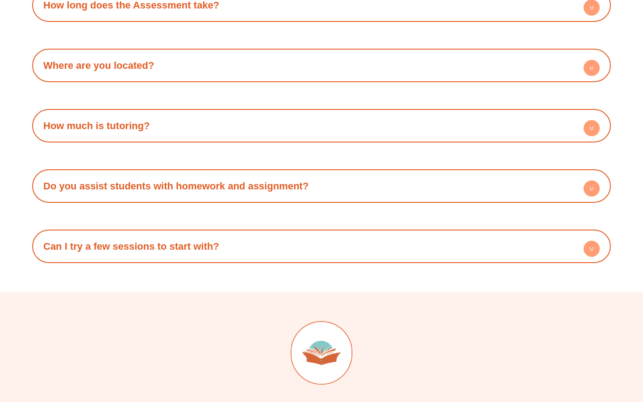
scroll to position [2665, 0]
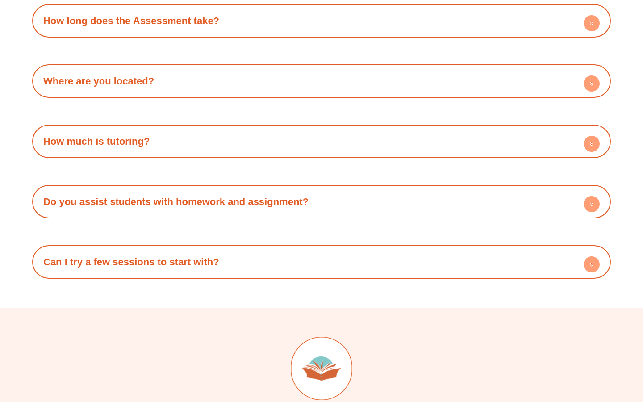
click at [266, 265] on h4 "Can I try a few sessions to start with?" at bounding box center [322, 262] width 570 height 25
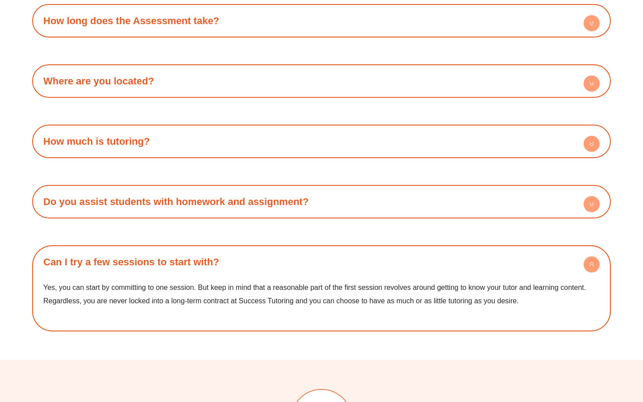
click at [265, 260] on h4 "Can I try a few sessions to start with?" at bounding box center [322, 262] width 570 height 25
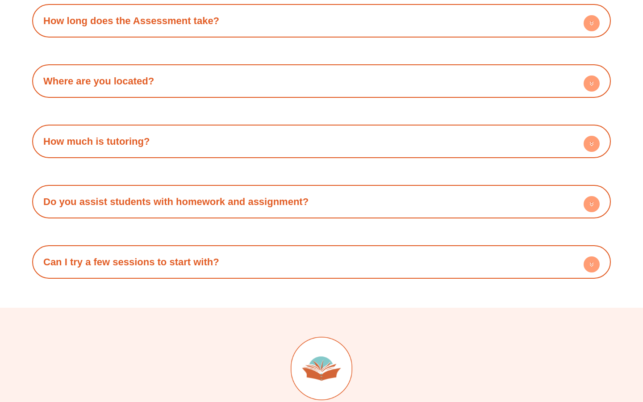
click at [264, 204] on link "Do you assist students with homework and assignment?" at bounding box center [175, 201] width 265 height 11
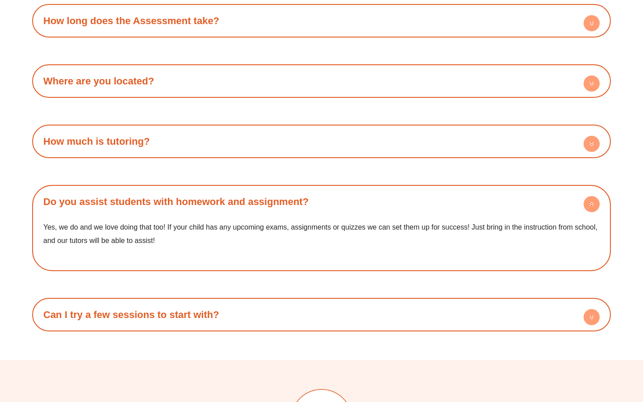
click at [264, 204] on link "Do you assist students with homework and assignment?" at bounding box center [175, 201] width 265 height 11
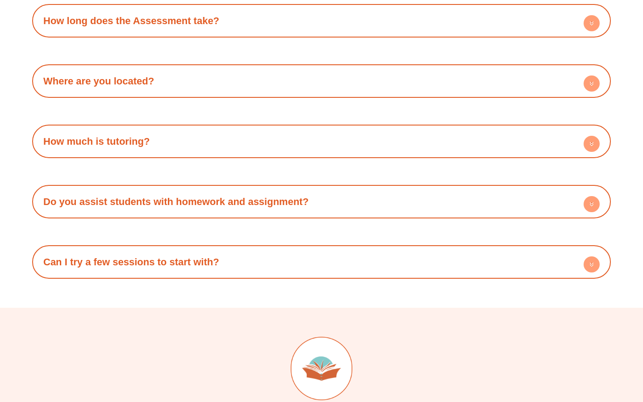
click at [242, 136] on div "How much is tutoring?" at bounding box center [322, 141] width 570 height 25
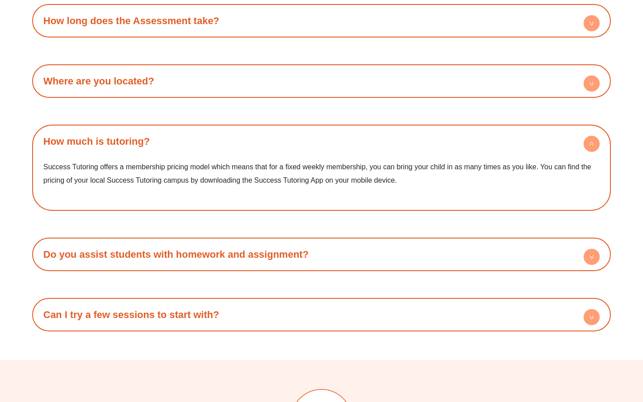
click at [242, 136] on div "How much is tutoring?" at bounding box center [322, 141] width 570 height 25
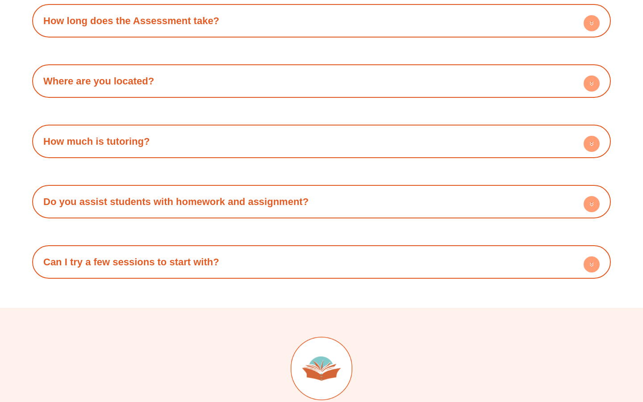
click at [213, 92] on h4 "Where are you located?" at bounding box center [322, 81] width 570 height 25
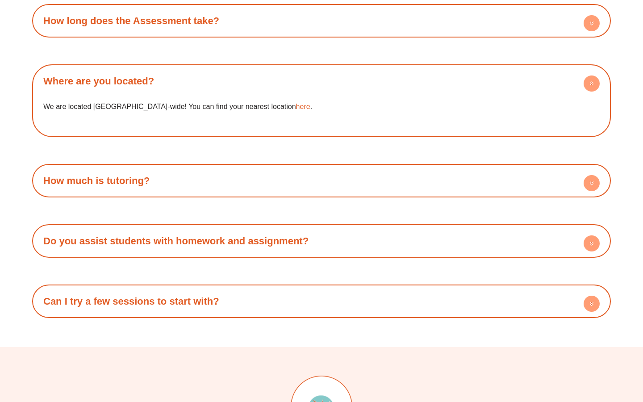
click at [213, 92] on h4 "Where are you located?" at bounding box center [322, 81] width 570 height 25
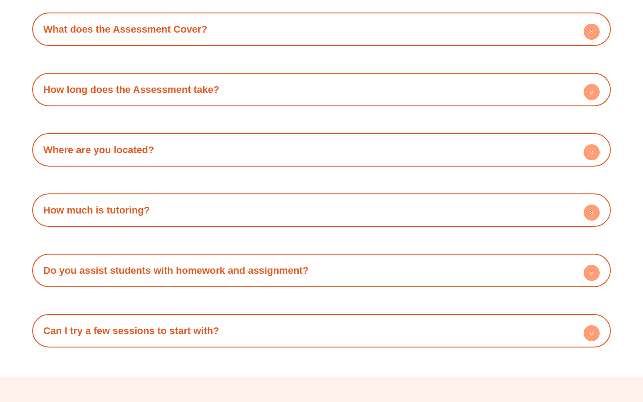
click at [213, 83] on div "How long does the Assessment take?" at bounding box center [322, 89] width 570 height 25
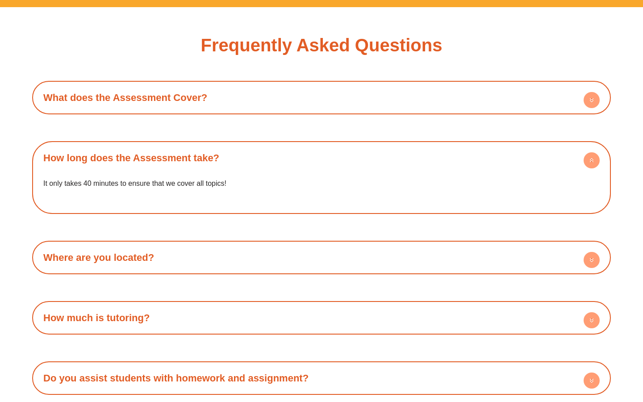
click at [212, 97] on h4 "What does the Assessment Cover?" at bounding box center [322, 97] width 570 height 25
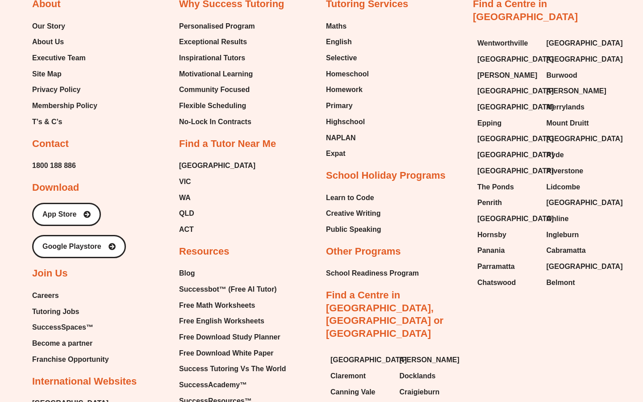
scroll to position [3437, 0]
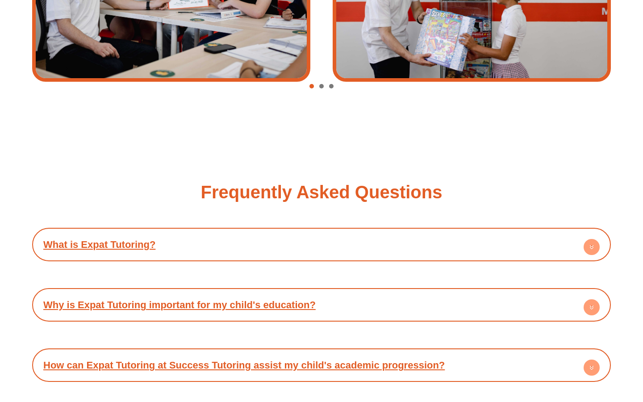
scroll to position [3850, 0]
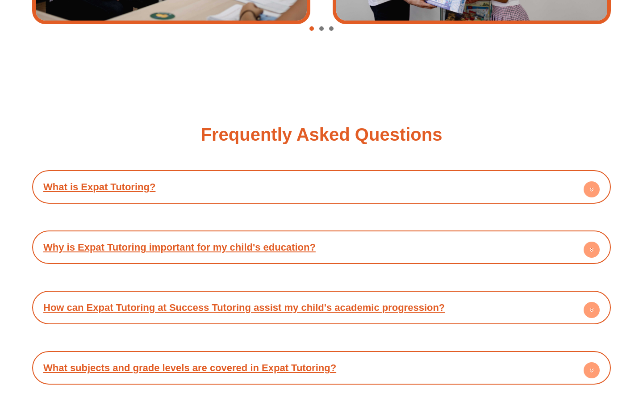
click at [271, 170] on div "What is Expat Tutoring? Expat Tutoring refers to the provision of educational s…" at bounding box center [321, 186] width 579 height 33
click at [275, 175] on div "What is Expat Tutoring?" at bounding box center [322, 187] width 570 height 25
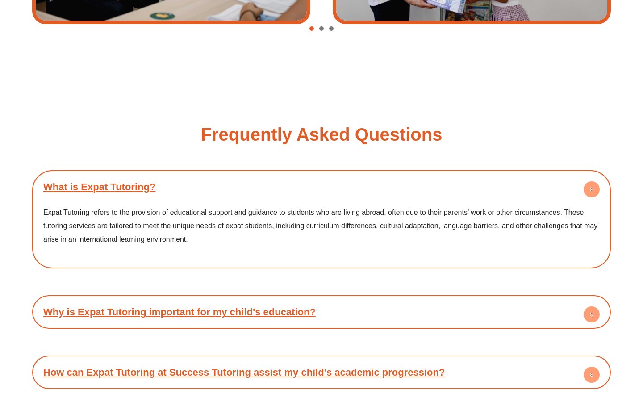
click at [275, 175] on div "What is Expat Tutoring?" at bounding box center [322, 187] width 570 height 25
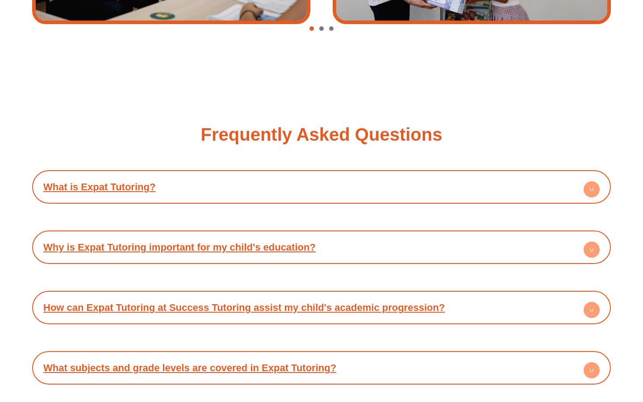
click at [296, 235] on div "Why is Expat Tutoring important for my child's education?" at bounding box center [322, 247] width 570 height 25
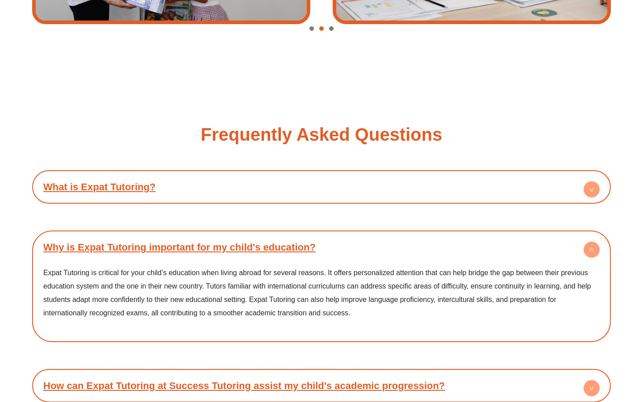
click at [296, 235] on div "Why is Expat Tutoring important for my child's education?" at bounding box center [322, 247] width 570 height 25
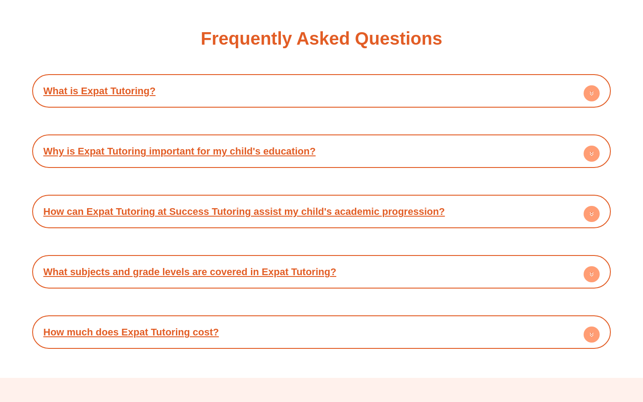
scroll to position [3975, 0]
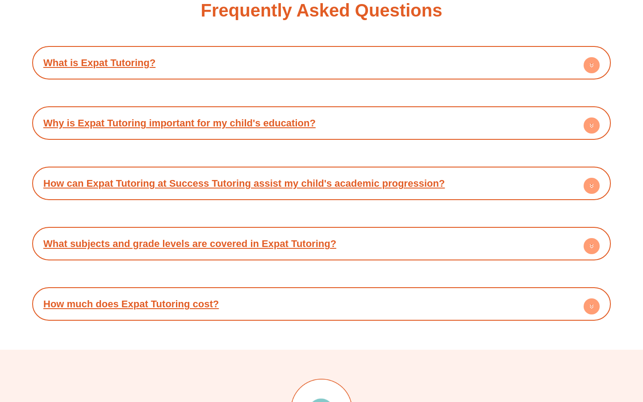
click at [282, 171] on div "How can Expat Tutoring at Success Tutoring assist my child's academic progressi…" at bounding box center [322, 183] width 570 height 25
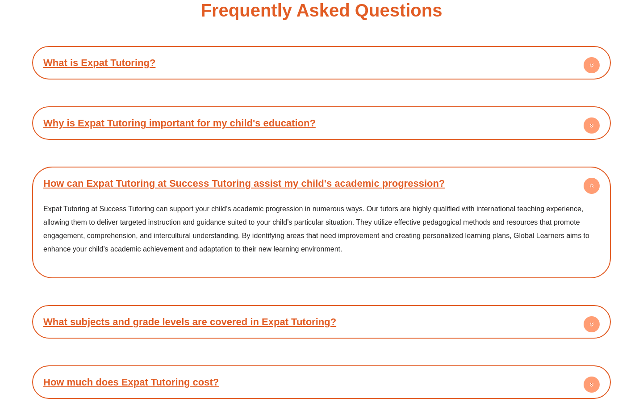
click at [282, 171] on div "How can Expat Tutoring at Success Tutoring assist my child's academic progressi…" at bounding box center [322, 183] width 570 height 25
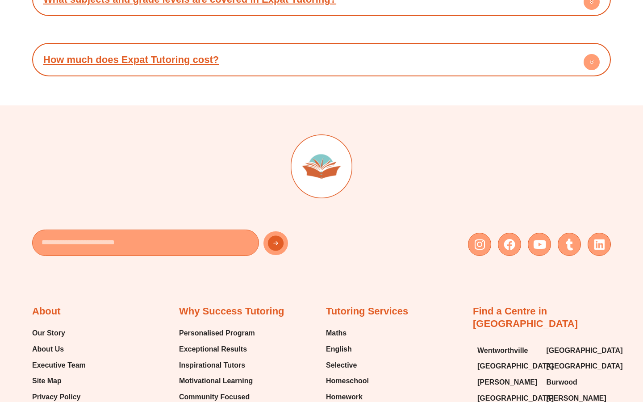
scroll to position [4364, 0]
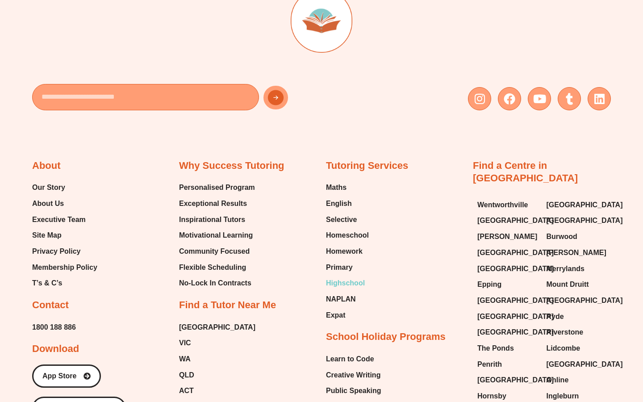
click at [347, 276] on span "Highschool" at bounding box center [345, 282] width 39 height 13
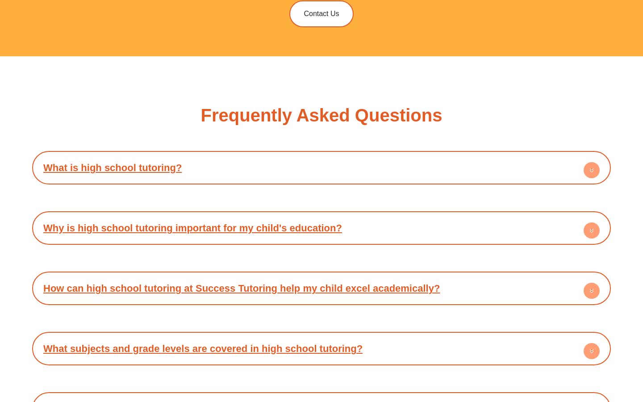
scroll to position [3903, 0]
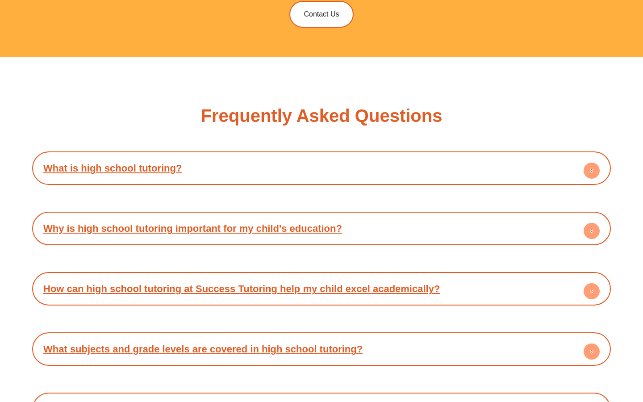
click at [256, 156] on h4 "What is high school tutoring?" at bounding box center [322, 168] width 570 height 25
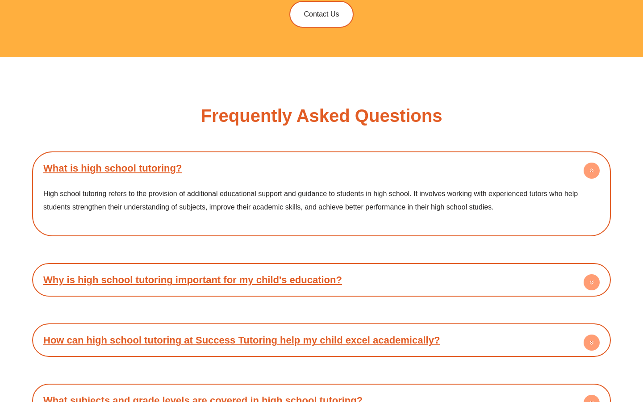
click at [256, 156] on h4 "What is high school tutoring?" at bounding box center [322, 168] width 570 height 25
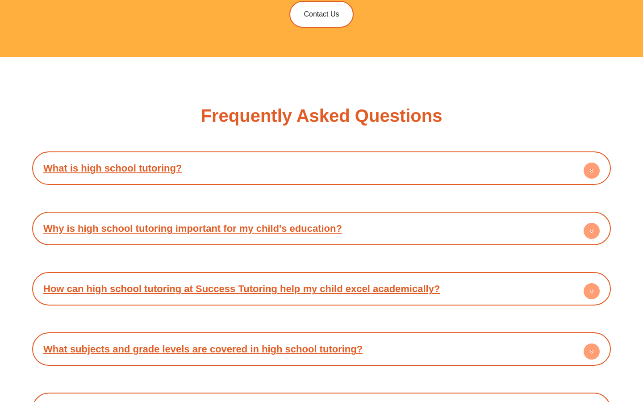
click at [276, 223] on link "Why is high school tutoring important for my child's education?" at bounding box center [192, 228] width 299 height 11
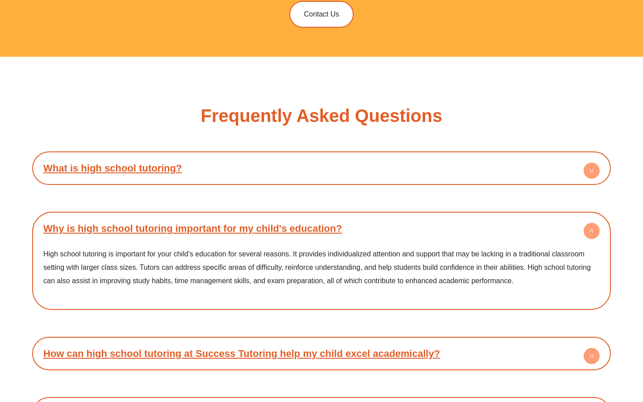
scroll to position [3949, 0]
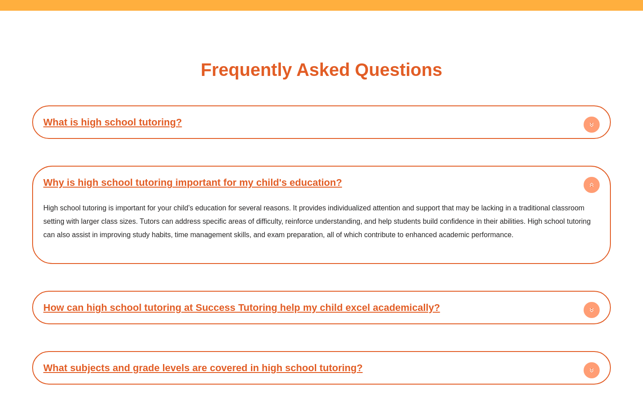
click at [290, 177] on link "Why is high school tutoring important for my child's education?" at bounding box center [192, 182] width 299 height 11
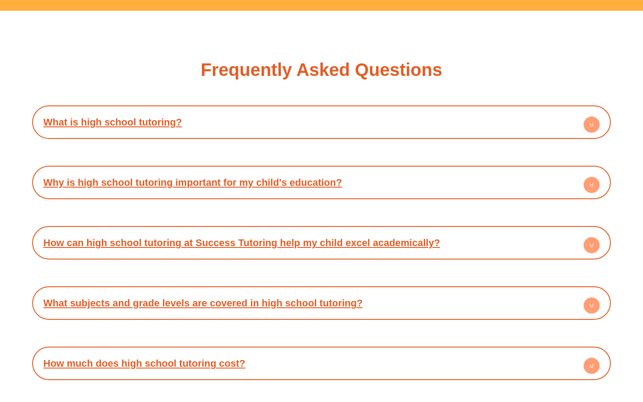
click at [300, 237] on link "How can high school tutoring at Success Tutoring help my child excel academical…" at bounding box center [241, 242] width 396 height 11
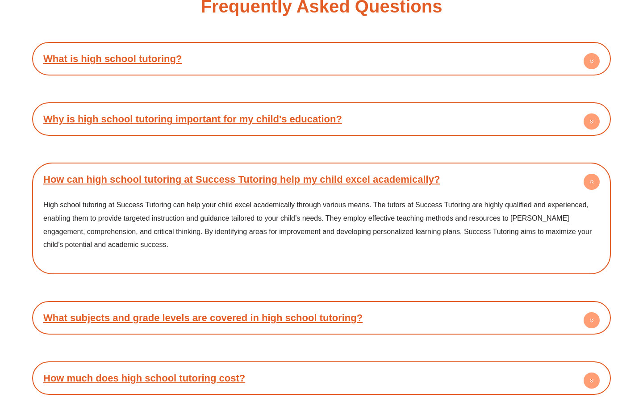
click at [298, 301] on div "What subjects and grade levels are covered in high school tutoring? Success Tut…" at bounding box center [321, 317] width 579 height 33
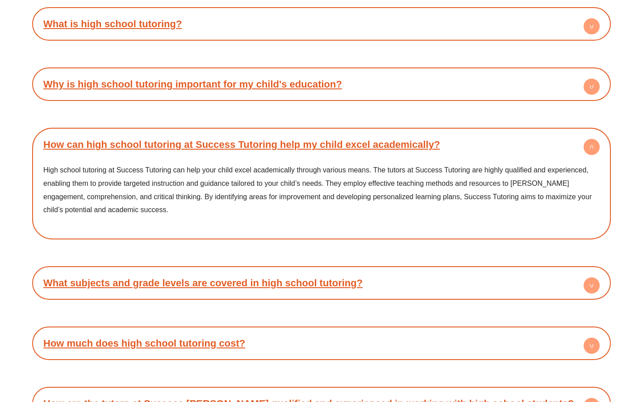
scroll to position [4049, 0]
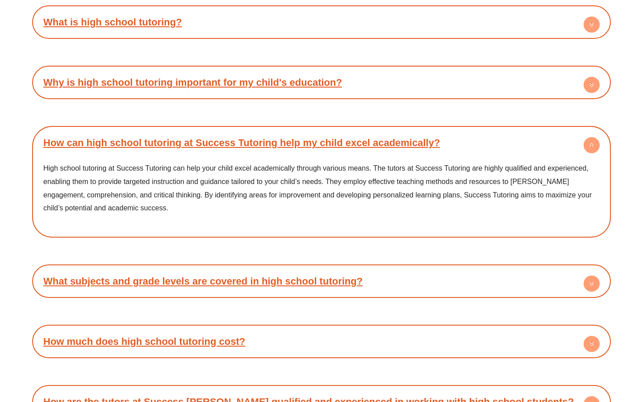
click at [299, 275] on link "What subjects and grade levels are covered in high school tutoring?" at bounding box center [202, 280] width 319 height 11
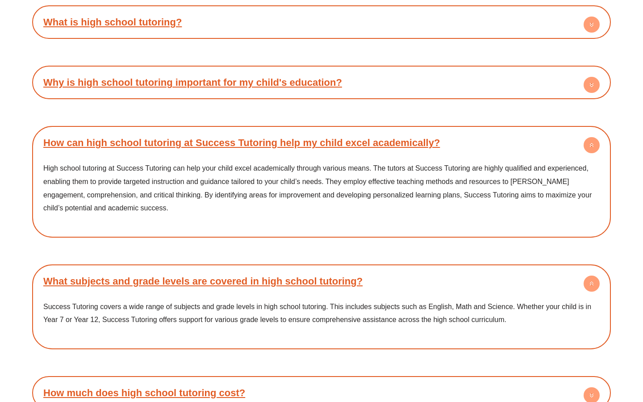
click at [299, 275] on link "What subjects and grade levels are covered in high school tutoring?" at bounding box center [202, 280] width 319 height 11
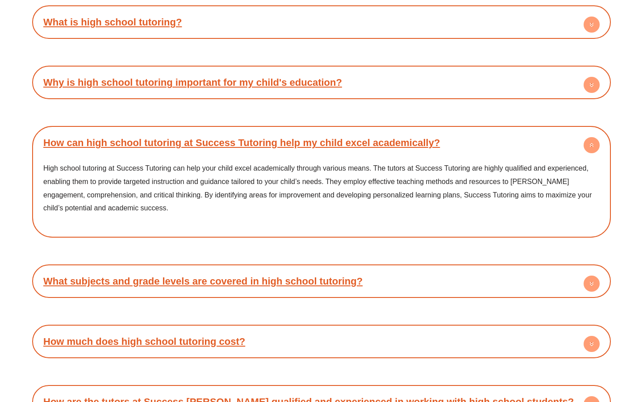
scroll to position [4099, 0]
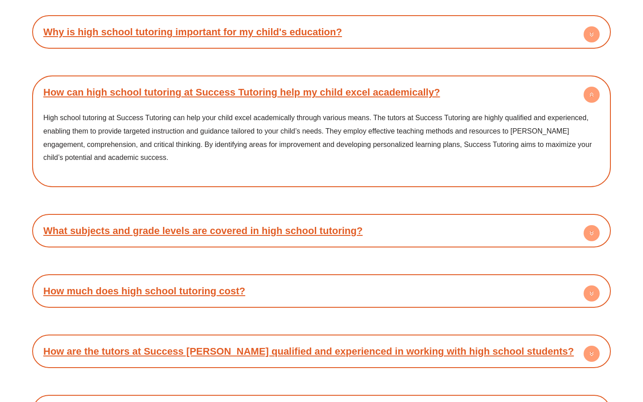
click at [297, 279] on h4 "How much does high school tutoring cost?" at bounding box center [322, 291] width 570 height 25
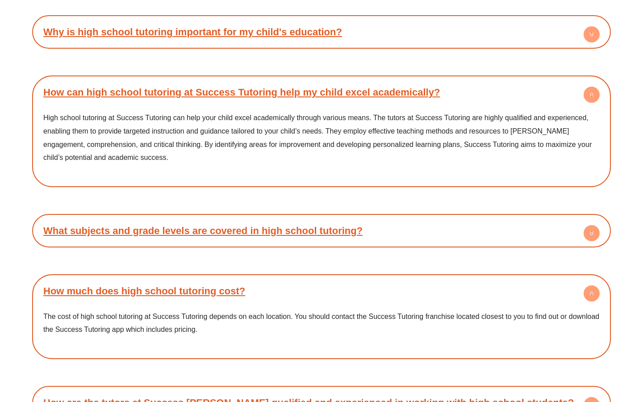
click at [297, 279] on h4 "How much does high school tutoring cost?" at bounding box center [322, 291] width 570 height 25
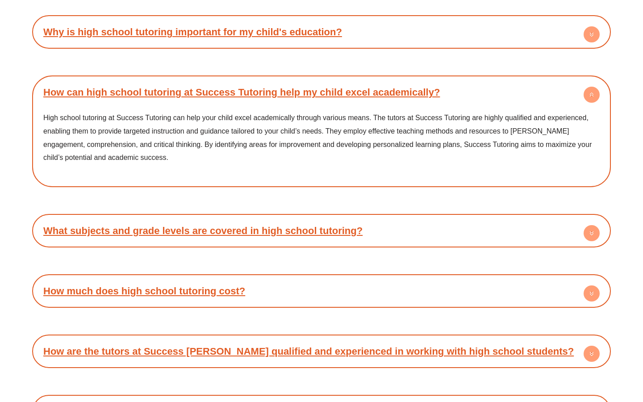
click at [294, 274] on div "How much does high school tutoring cost? The cost of high school tutoring at Su…" at bounding box center [321, 290] width 579 height 33
click at [297, 279] on h4 "How much does high school tutoring cost?" at bounding box center [322, 291] width 570 height 25
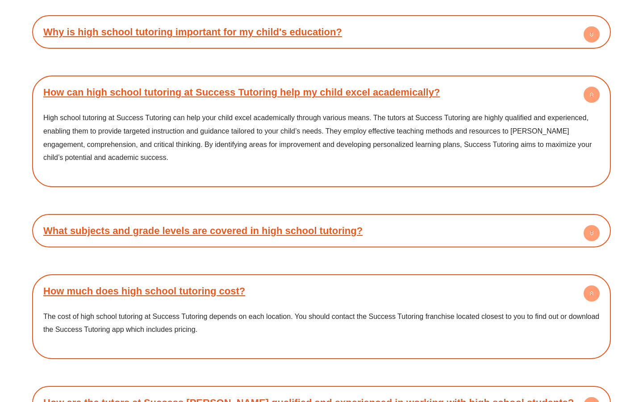
click at [297, 279] on h4 "How much does high school tutoring cost?" at bounding box center [322, 291] width 570 height 25
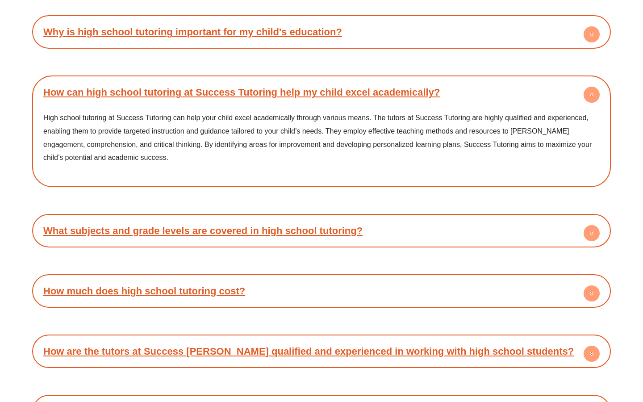
click at [296, 346] on link "How are the tutors at Success Tutoring qualified and experienced in working wit…" at bounding box center [308, 351] width 530 height 11
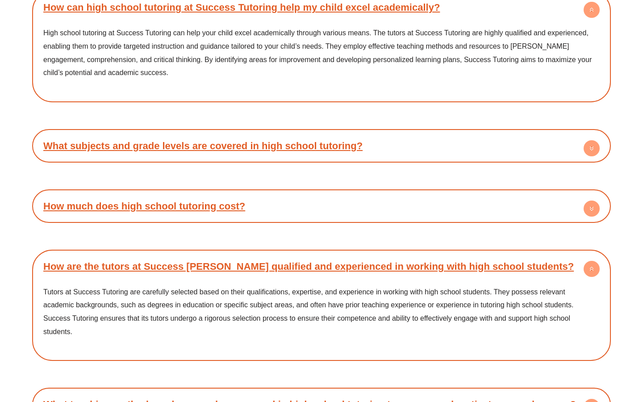
scroll to position [4185, 0]
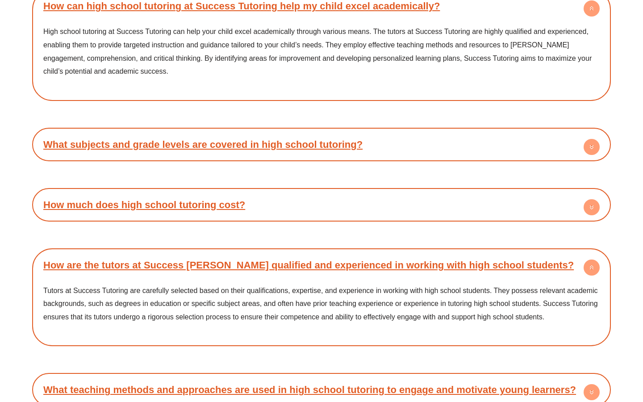
click at [305, 253] on h4 "How are the tutors at Success Tutoring qualified and experienced in working wit…" at bounding box center [322, 265] width 570 height 25
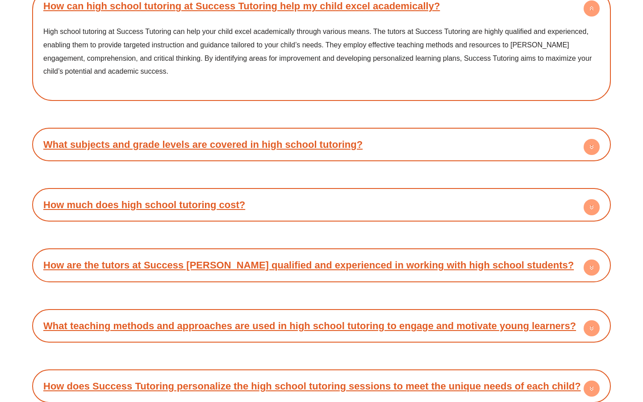
scroll to position [4245, 0]
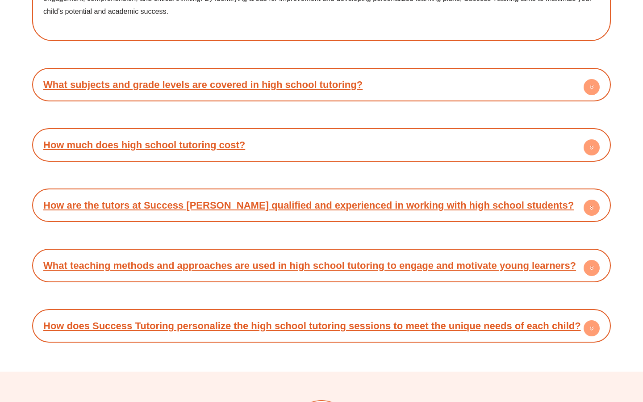
click at [305, 260] on link "What teaching methods and approaches are used in high school tutoring to engage…" at bounding box center [309, 265] width 533 height 11
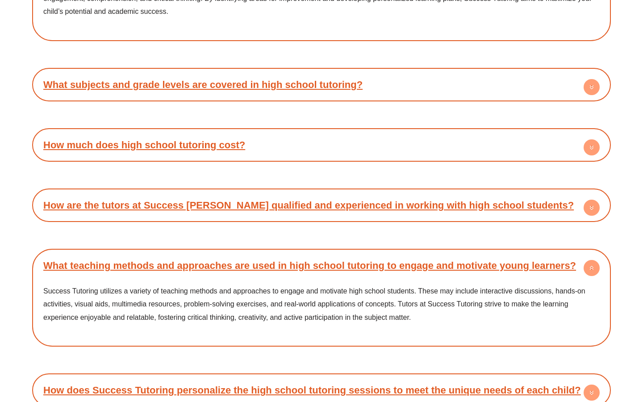
click at [305, 260] on link "What teaching methods and approaches are used in high school tutoring to engage…" at bounding box center [309, 265] width 533 height 11
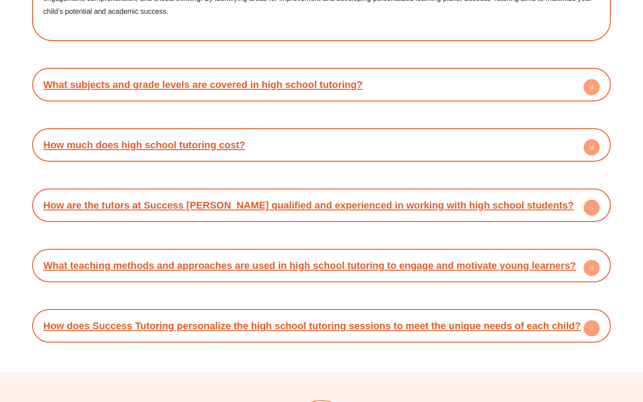
click at [300, 320] on link "How does Success Tutoring personalize the high school tutoring sessions to meet…" at bounding box center [312, 325] width 538 height 11
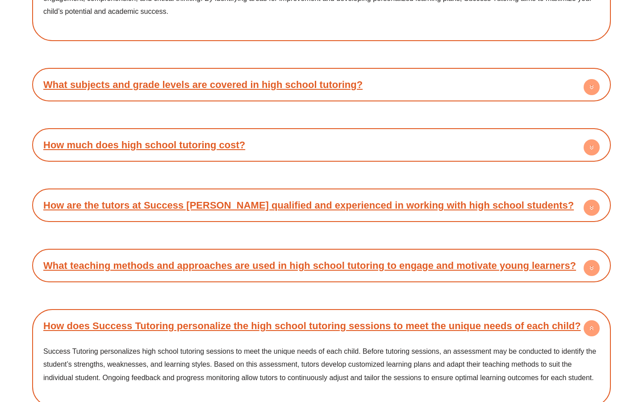
click at [300, 320] on link "How does Success Tutoring personalize the high school tutoring sessions to meet…" at bounding box center [312, 325] width 538 height 11
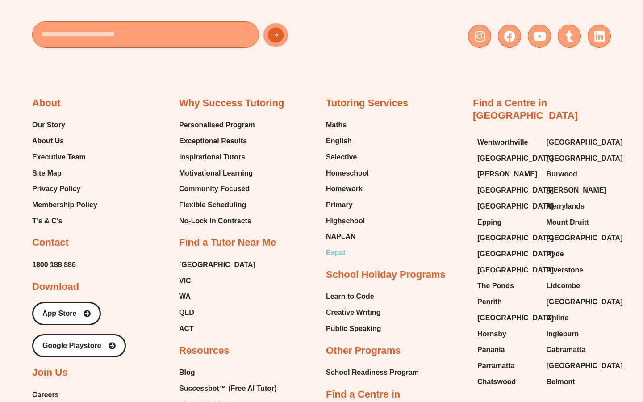
scroll to position [4714, 0]
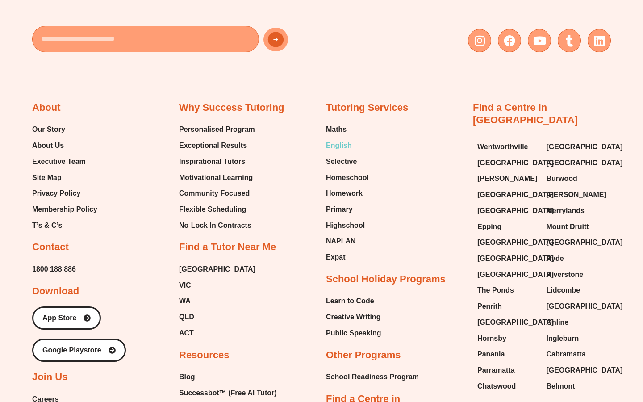
click at [335, 139] on span "English" at bounding box center [339, 145] width 26 height 13
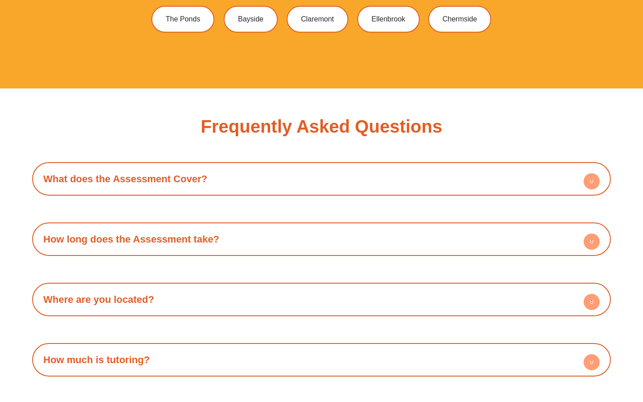
scroll to position [2448, 0]
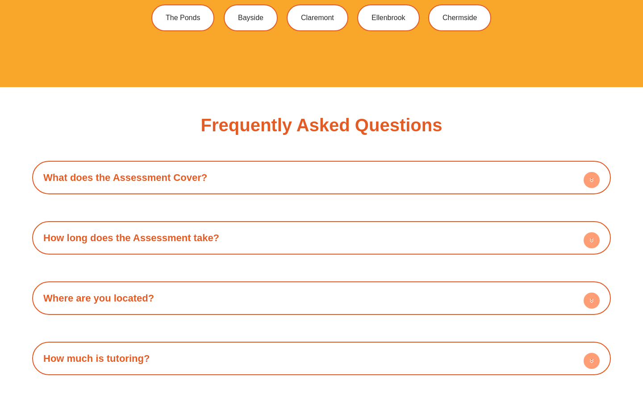
click at [307, 190] on div "What does the Assessment Cover? When we assess students we assess them on all t…" at bounding box center [321, 177] width 579 height 33
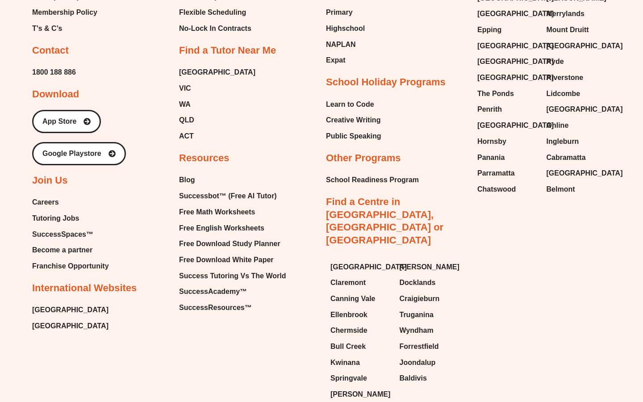
scroll to position [3268, 0]
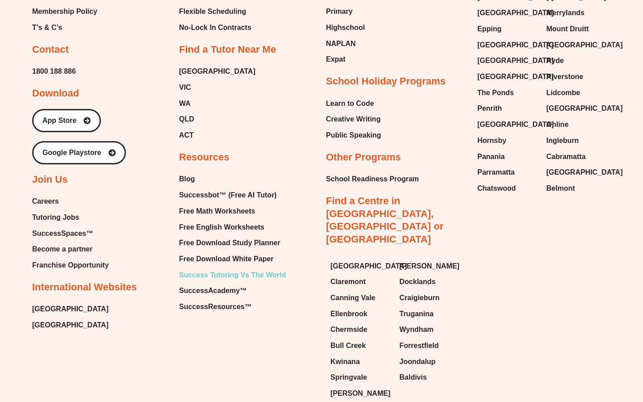
click at [274, 274] on span "Success Tutoring Vs The World" at bounding box center [232, 274] width 107 height 13
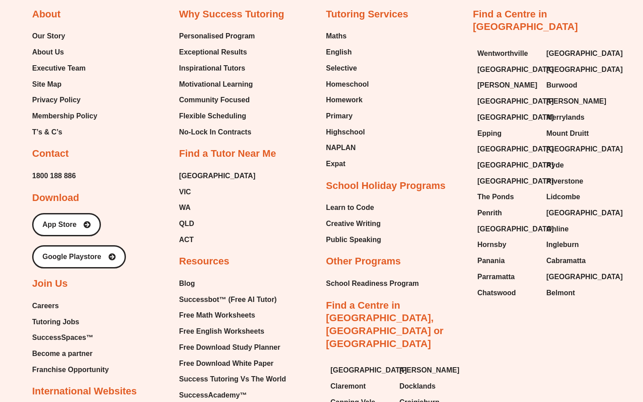
scroll to position [547, 0]
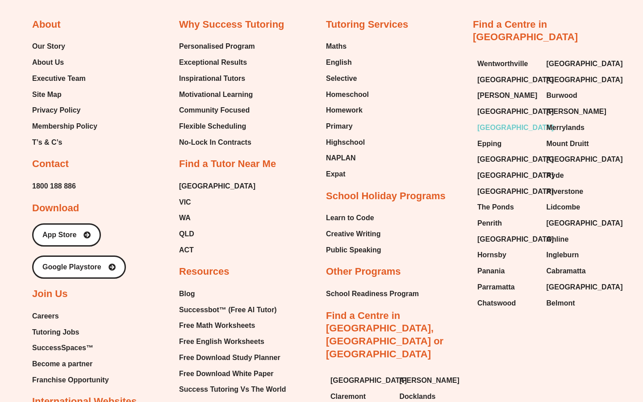
click at [496, 121] on span "[GEOGRAPHIC_DATA]" at bounding box center [515, 127] width 76 height 13
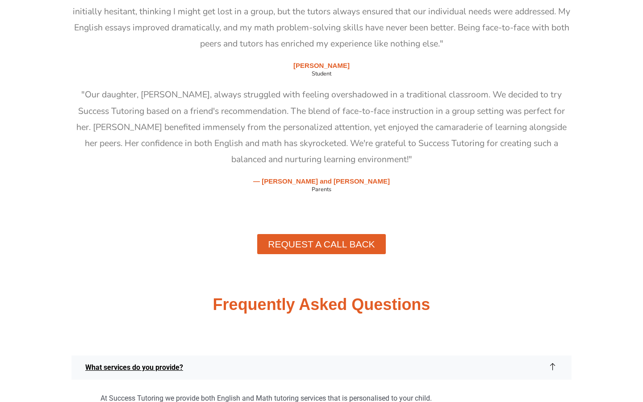
scroll to position [2532, 0]
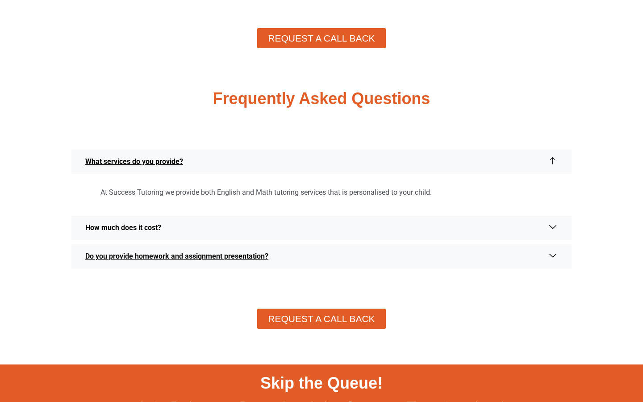
click at [222, 229] on link "How much does it cost?" at bounding box center [321, 228] width 500 height 24
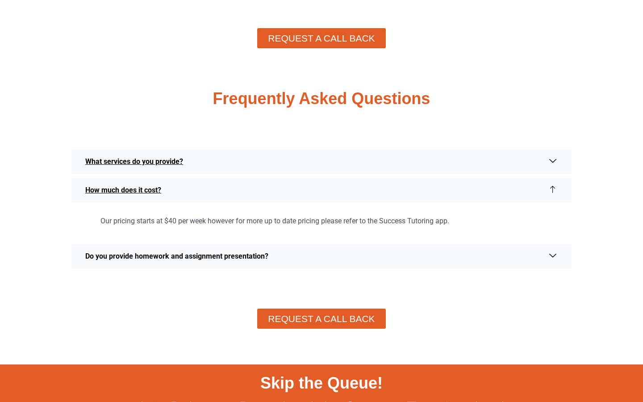
click at [249, 259] on span "Do you provide homework and assignment presentation?" at bounding box center [179, 256] width 188 height 11
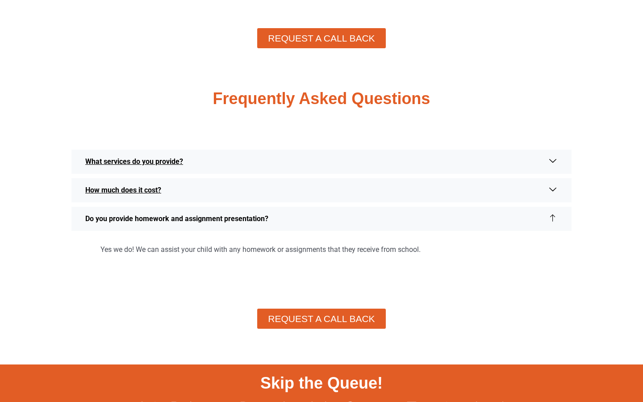
click at [280, 212] on link "Do you provide homework and assignment presentation?" at bounding box center [321, 219] width 500 height 24
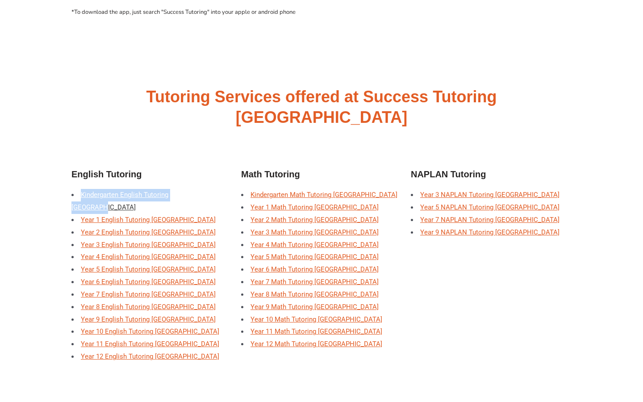
scroll to position [3240, 0]
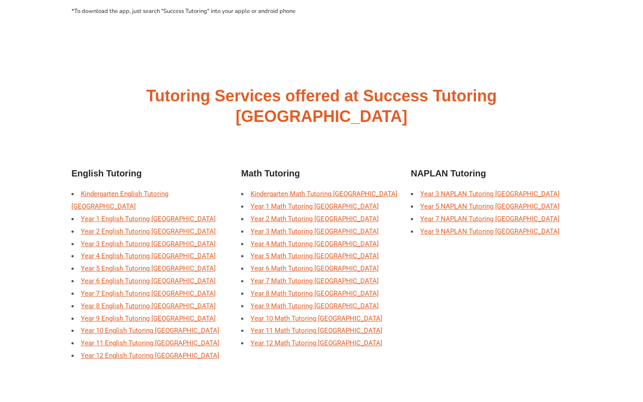
click at [204, 97] on h2 "Tutoring Services offered at Success Tutoring Liverpool" at bounding box center [321, 107] width 500 height 42
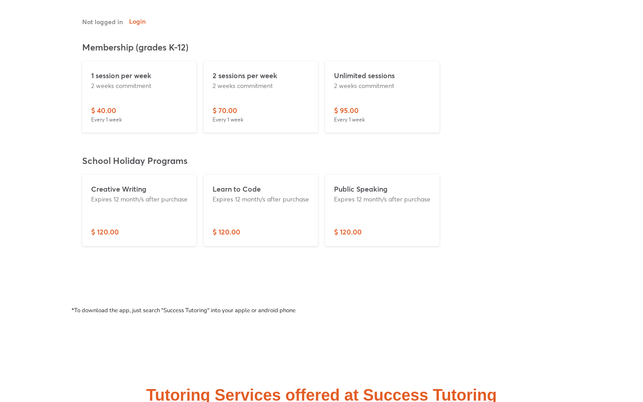
scroll to position [2936, 0]
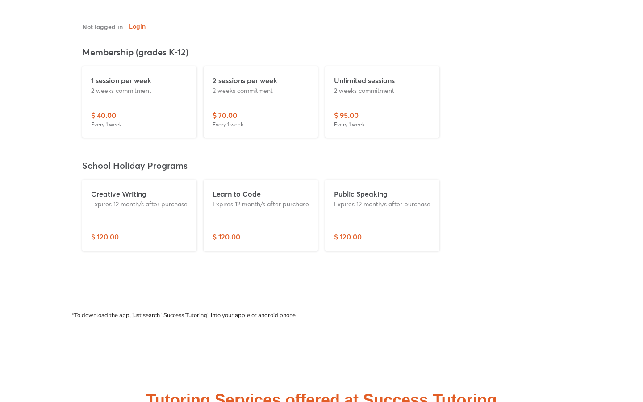
click at [237, 102] on div "2 sessions per week 2 weeks commitment" at bounding box center [261, 92] width 96 height 35
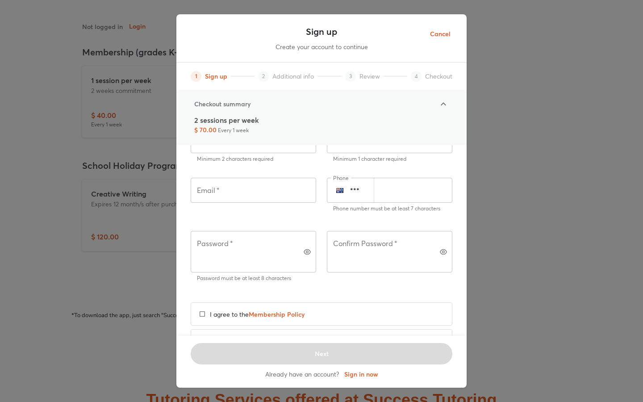
scroll to position [124, 0]
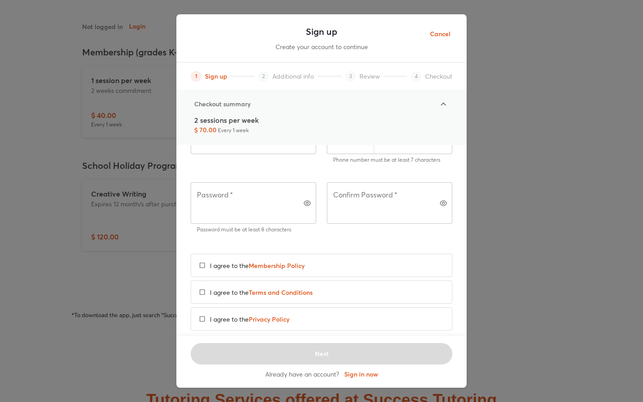
click at [493, 267] on div "Sign up Create your account to continue 1 Sign up 2 Additional info 3 Review 4 …" at bounding box center [321, 201] width 643 height 402
click at [445, 105] on icon at bounding box center [443, 103] width 5 height 3
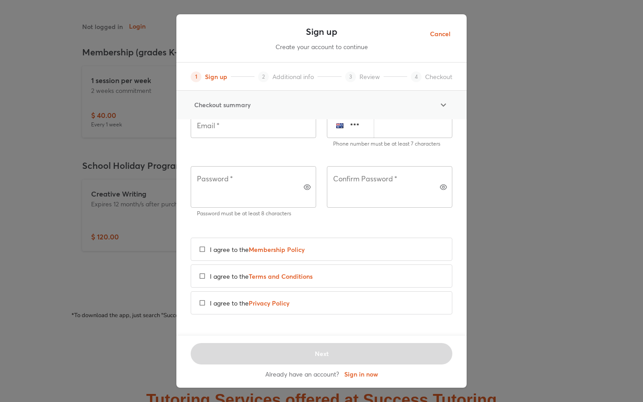
scroll to position [98, 0]
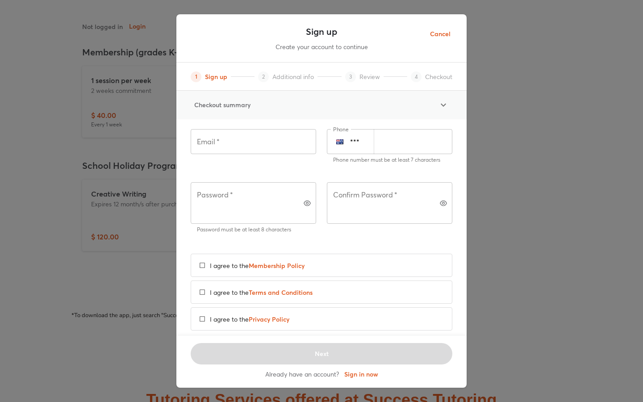
click at [440, 31] on span "Cancel" at bounding box center [440, 34] width 21 height 11
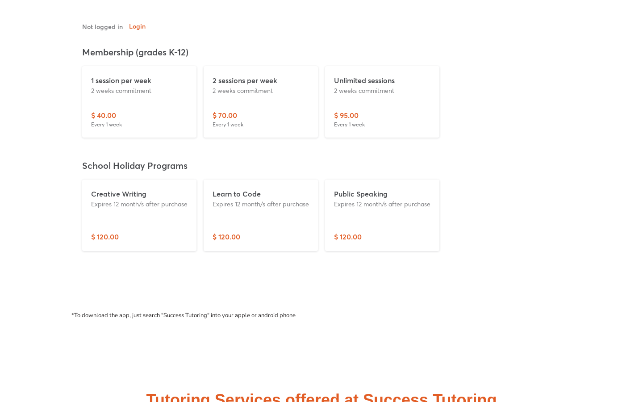
click at [492, 139] on div "1 session per week 2 weeks commitment $ 40.00 Every 1 week 2 sessions per week …" at bounding box center [322, 102] width 486 height 79
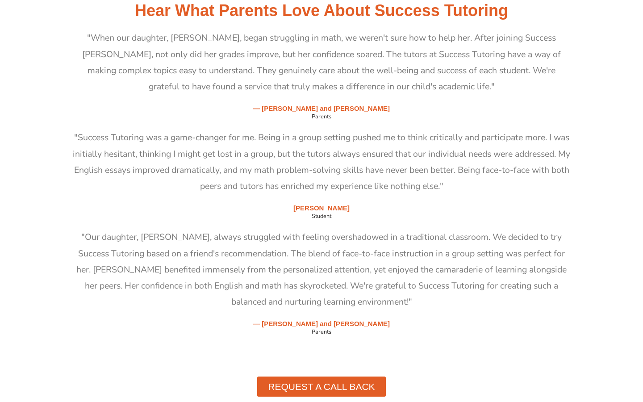
scroll to position [2185, 0]
click at [383, 218] on div "Mia Rodriguez Student" at bounding box center [321, 211] width 500 height 17
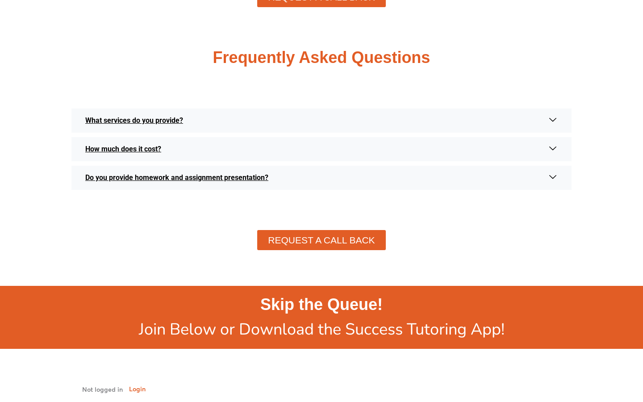
scroll to position [2574, 0]
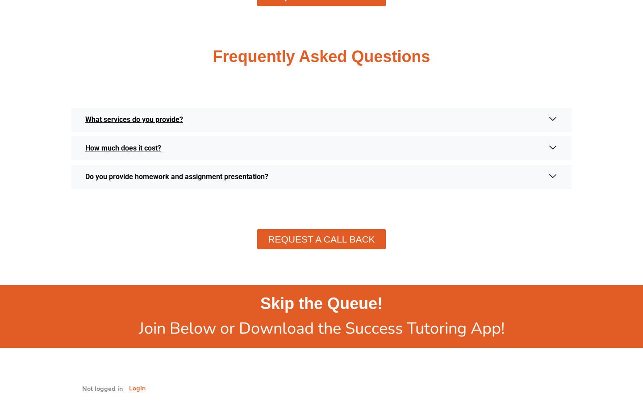
click at [346, 179] on link "Do you provide homework and assignment presentation?" at bounding box center [321, 177] width 500 height 24
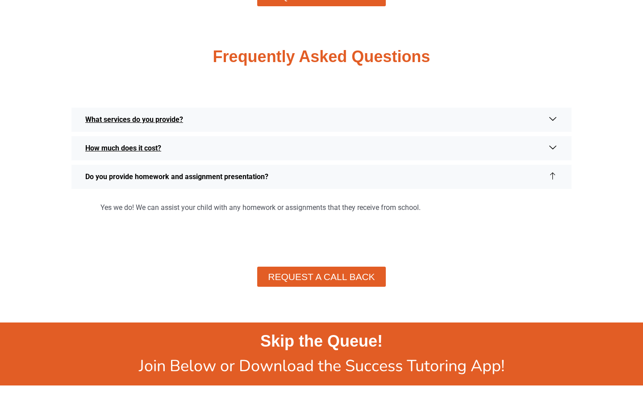
click at [346, 179] on link "Do you provide homework and assignment presentation?" at bounding box center [321, 177] width 500 height 24
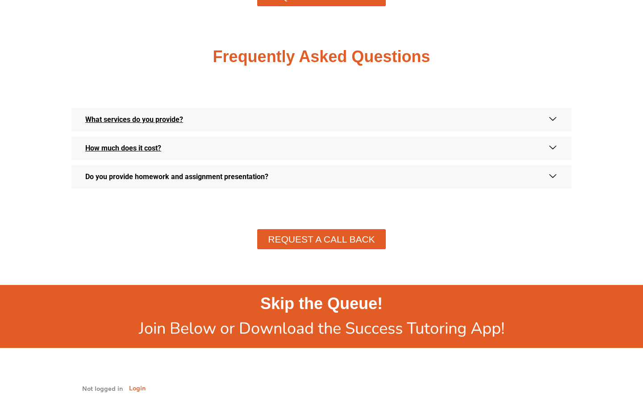
click at [346, 179] on link "Do you provide homework and assignment presentation?" at bounding box center [321, 177] width 500 height 24
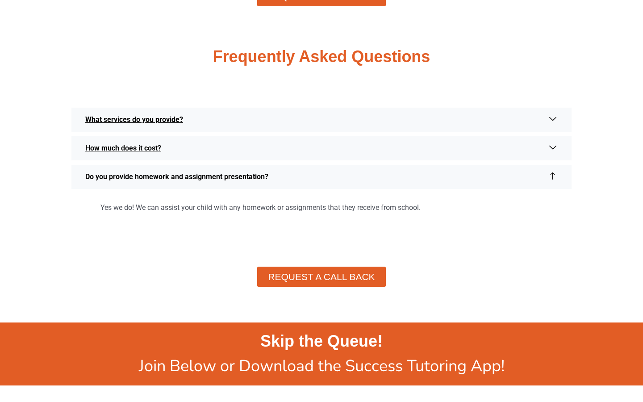
click at [345, 179] on link "Do you provide homework and assignment presentation?" at bounding box center [321, 177] width 500 height 24
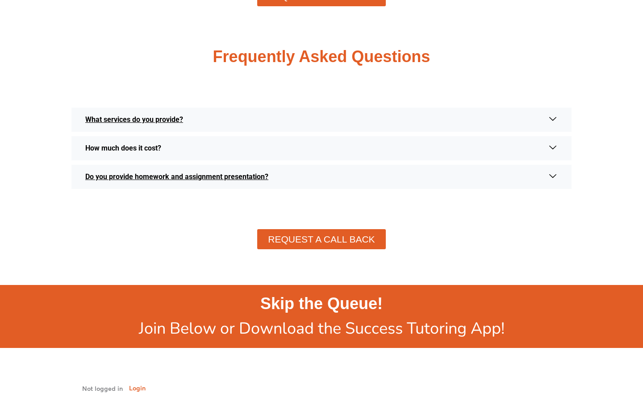
click at [311, 141] on link "How much does it cost?" at bounding box center [321, 148] width 500 height 24
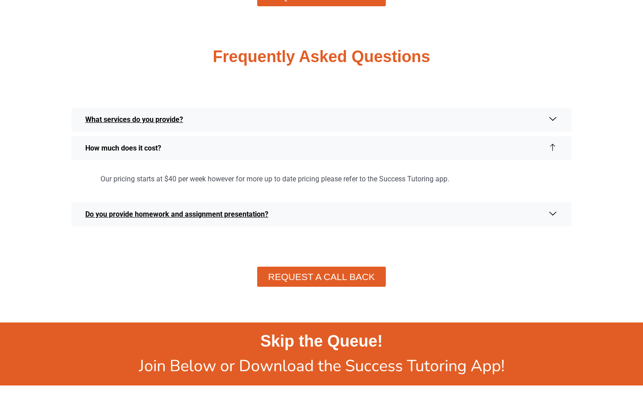
click at [311, 141] on link "How much does it cost?" at bounding box center [321, 148] width 500 height 24
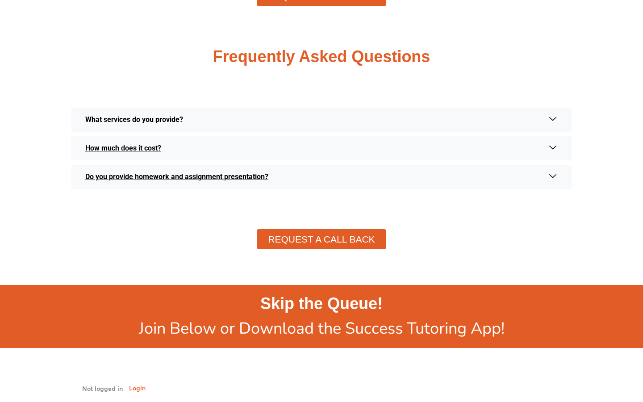
click at [309, 108] on link "What services do you provide?" at bounding box center [321, 120] width 500 height 24
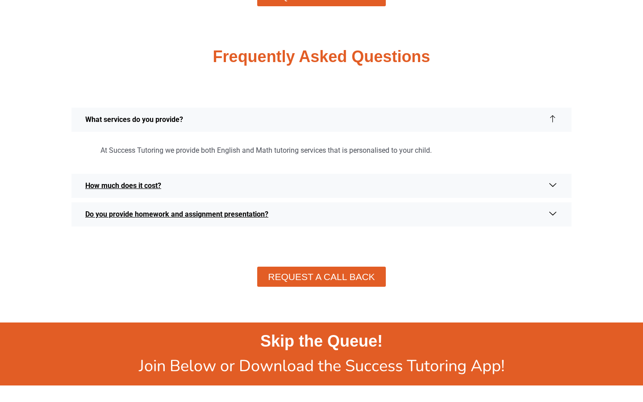
click at [308, 113] on link "What services do you provide?" at bounding box center [321, 120] width 500 height 24
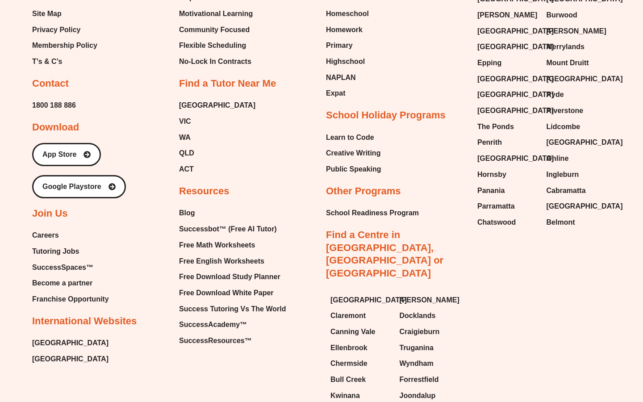
scroll to position [3961, 0]
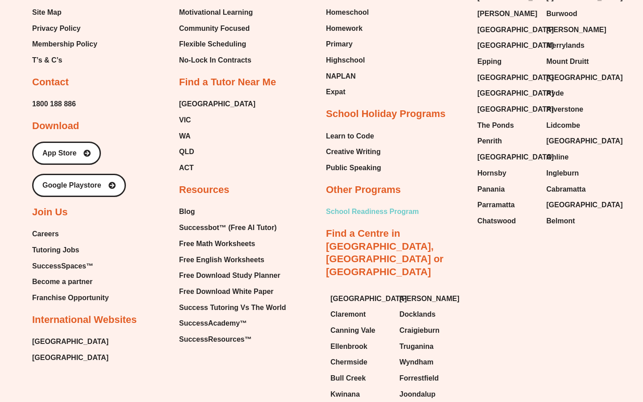
click at [362, 205] on span "School Readiness Program" at bounding box center [372, 211] width 93 height 13
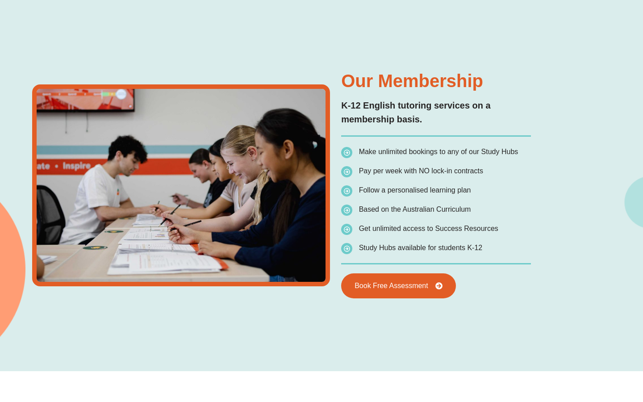
type input "*"
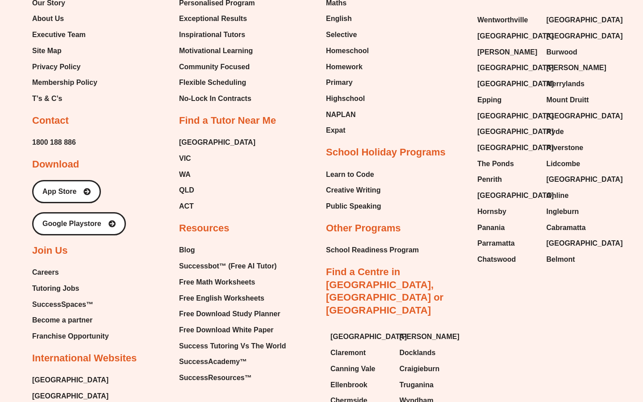
scroll to position [3470, 0]
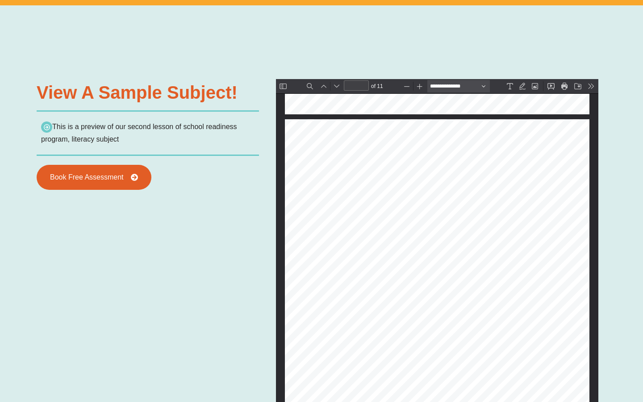
scroll to position [3162, 0]
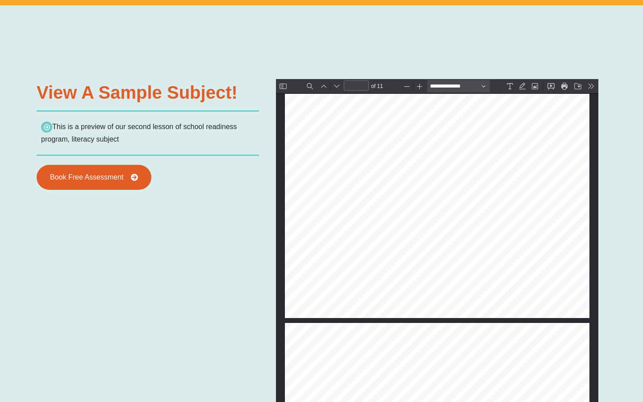
type input "**"
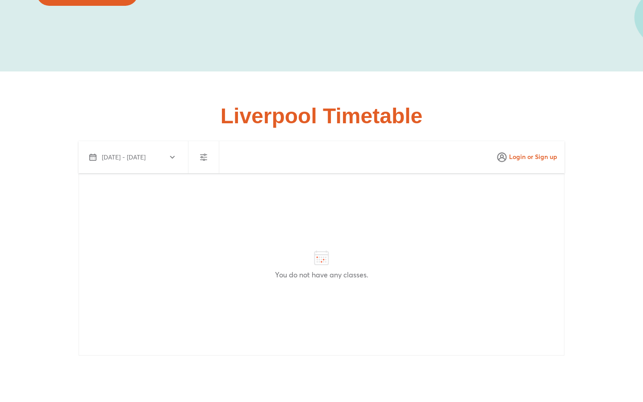
scroll to position [1668, 0]
click at [177, 145] on button "Oct 9 - Nov 7, 2025" at bounding box center [131, 155] width 99 height 21
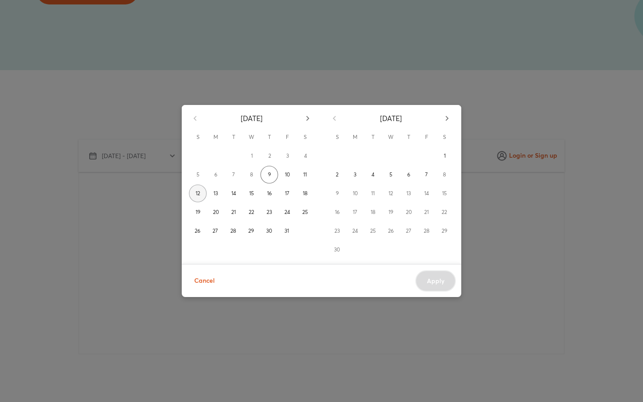
click at [196, 192] on span "12" at bounding box center [198, 193] width 4 height 9
click at [434, 293] on div "Cancel Apply" at bounding box center [321, 280] width 279 height 33
click at [309, 196] on button "18" at bounding box center [305, 193] width 18 height 18
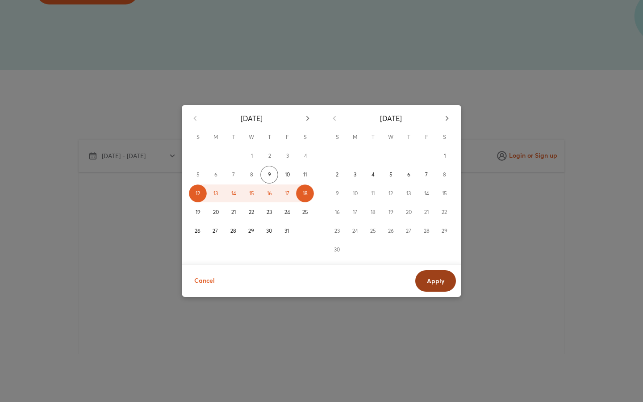
click at [435, 281] on span "Apply" at bounding box center [435, 280] width 17 height 9
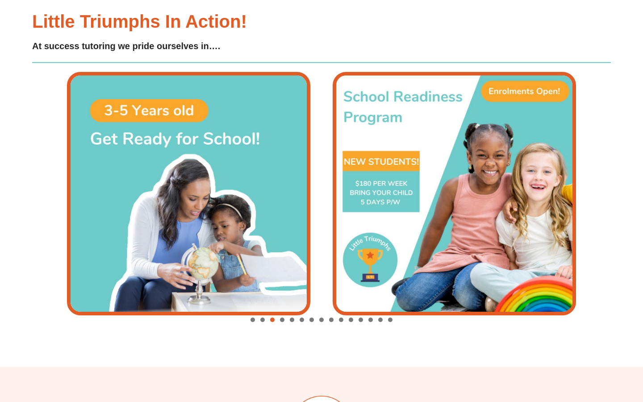
scroll to position [2963, 0]
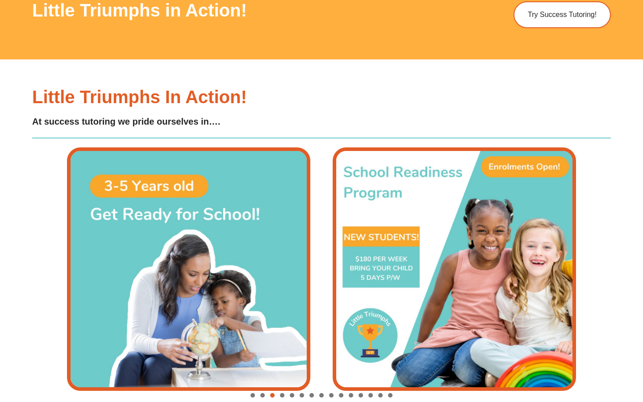
click at [281, 393] on span "Go to slide 4" at bounding box center [282, 395] width 4 height 4
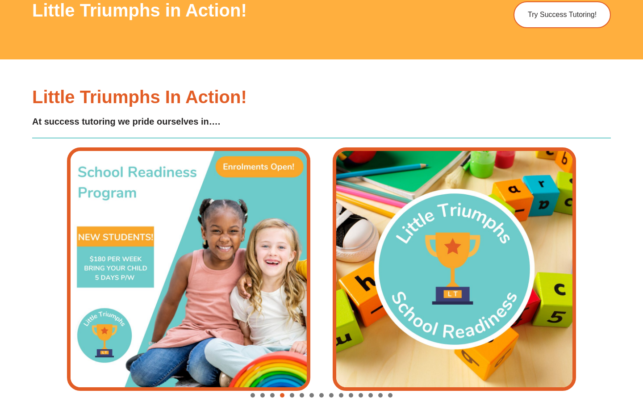
click at [291, 393] on span "Go to slide 5" at bounding box center [292, 395] width 4 height 4
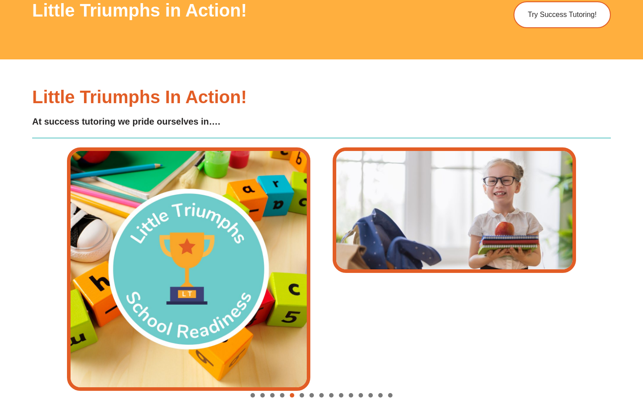
click at [301, 393] on span "Go to slide 6" at bounding box center [302, 395] width 4 height 4
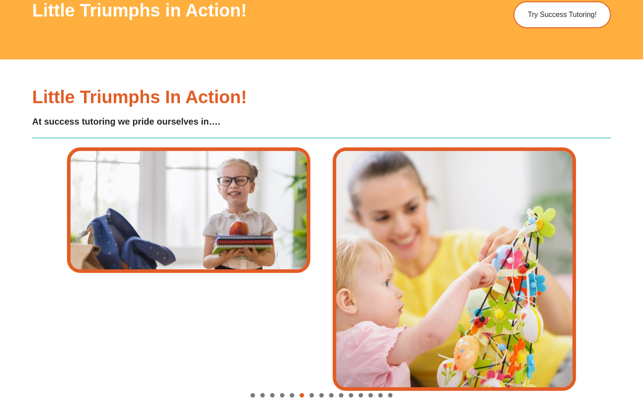
click at [313, 393] on span "Go to slide 7" at bounding box center [311, 395] width 4 height 4
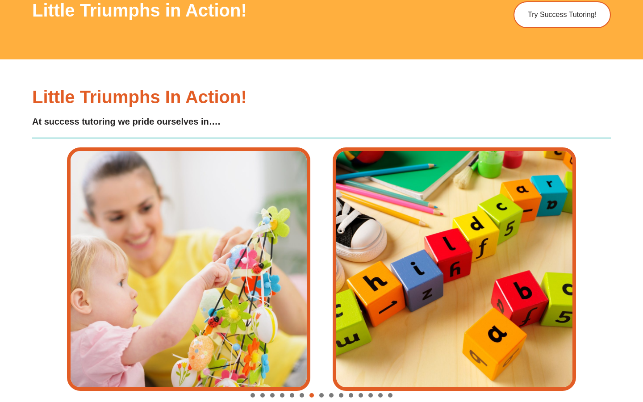
click at [321, 393] on span "Go to slide 8" at bounding box center [321, 395] width 4 height 4
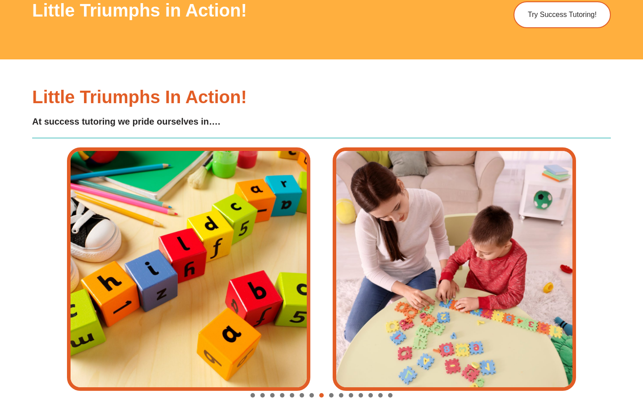
click at [330, 393] on span "Go to slide 9" at bounding box center [331, 395] width 4 height 4
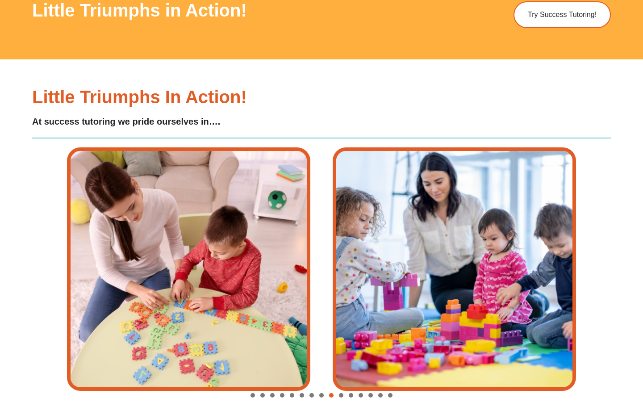
click at [344, 389] on div "Image Carousel" at bounding box center [321, 395] width 509 height 13
click at [342, 393] on span "Go to slide 10" at bounding box center [341, 395] width 4 height 4
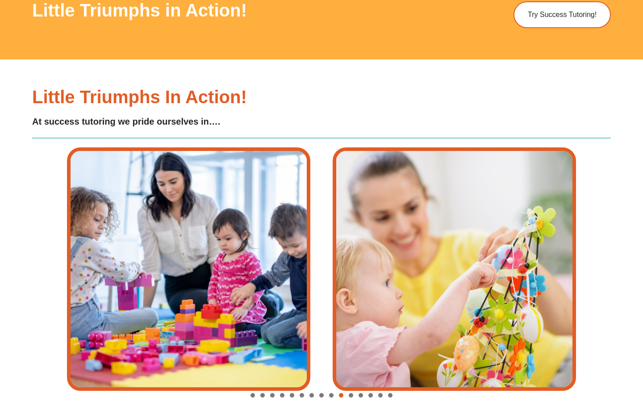
click at [350, 393] on span "Go to slide 11" at bounding box center [351, 395] width 4 height 4
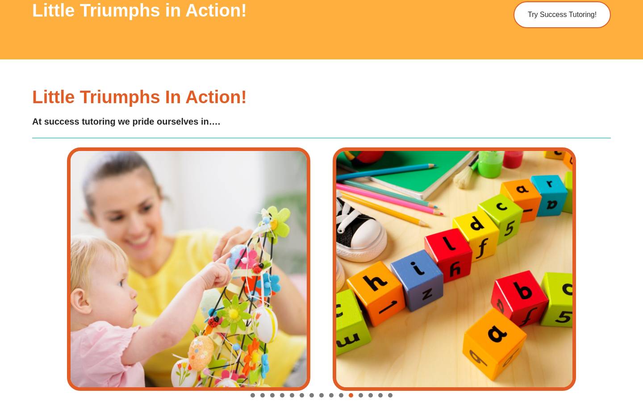
click at [363, 389] on div "Image Carousel" at bounding box center [321, 395] width 509 height 13
click at [360, 393] on span "Go to slide 12" at bounding box center [361, 395] width 4 height 4
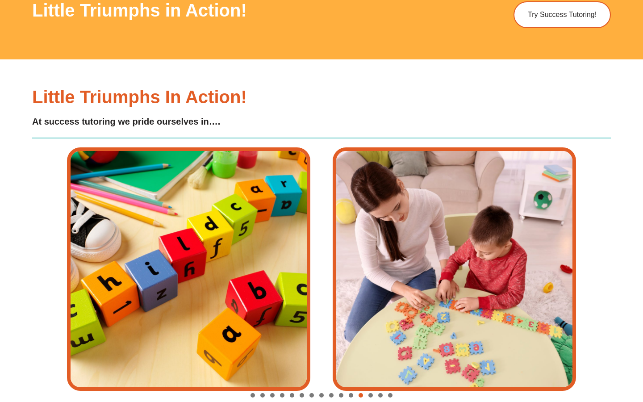
click at [372, 389] on div "Image Carousel" at bounding box center [321, 395] width 509 height 13
click at [371, 393] on span "Go to slide 13" at bounding box center [370, 395] width 4 height 4
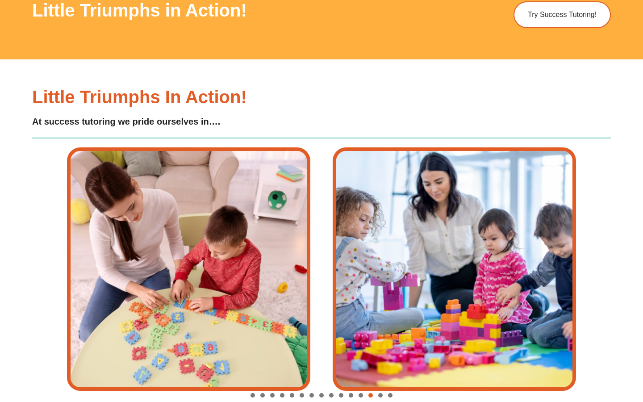
click at [381, 393] on span "Go to slide 14" at bounding box center [380, 395] width 4 height 4
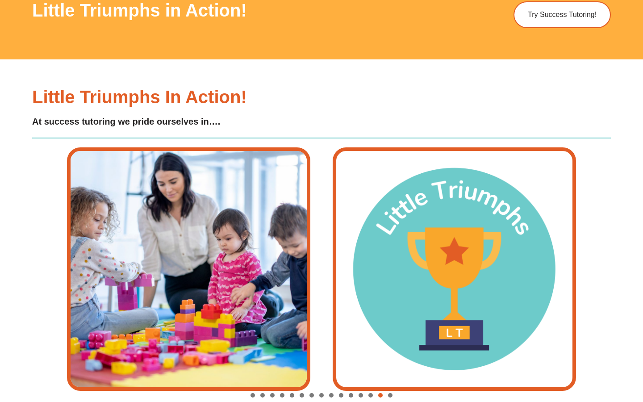
click at [392, 393] on span "Go to slide 15" at bounding box center [390, 395] width 4 height 4
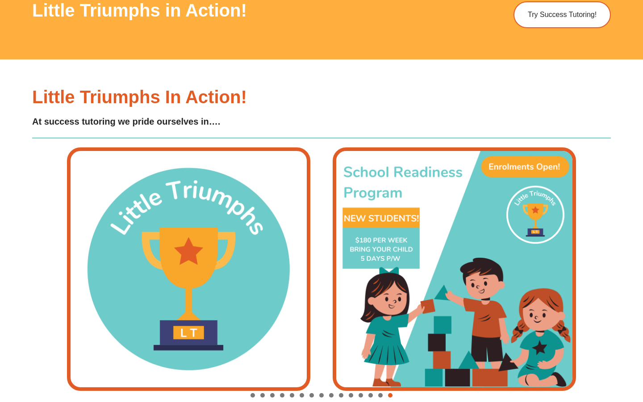
click at [500, 147] on img "1 / 15" at bounding box center [454, 268] width 243 height 243
click at [253, 393] on span "Go to slide 1" at bounding box center [252, 395] width 4 height 4
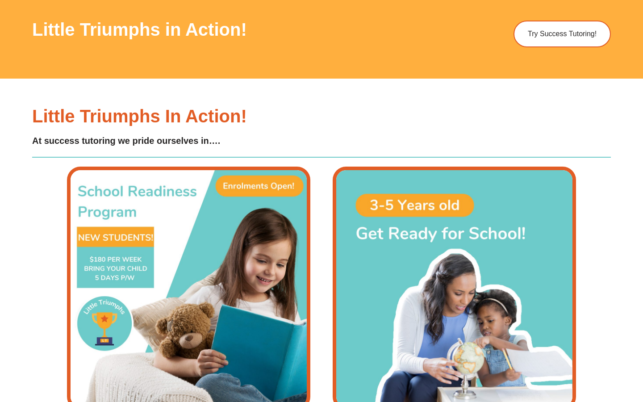
scroll to position [2943, 0]
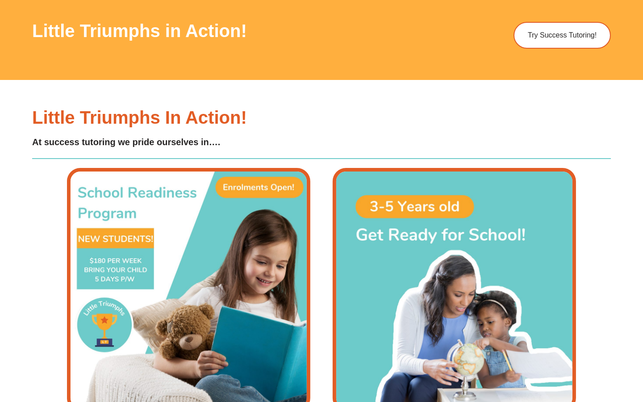
click at [242, 293] on img "2 / 15" at bounding box center [188, 289] width 243 height 243
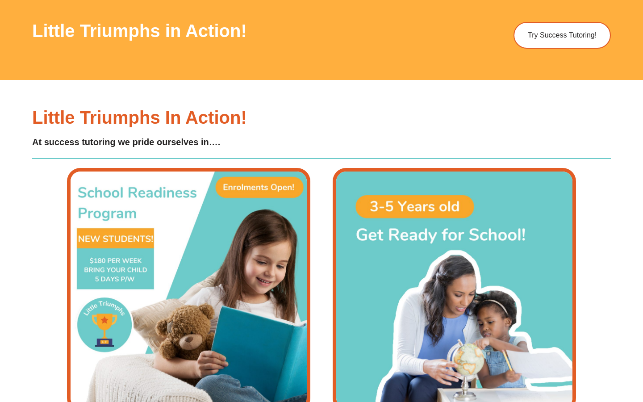
click at [287, 168] on img "2 / 15" at bounding box center [188, 289] width 243 height 243
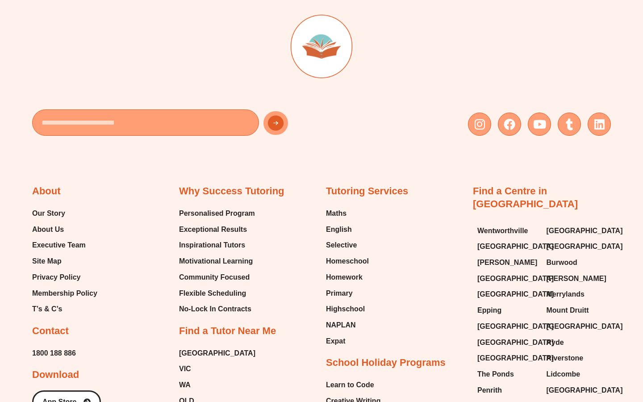
scroll to position [3408, 0]
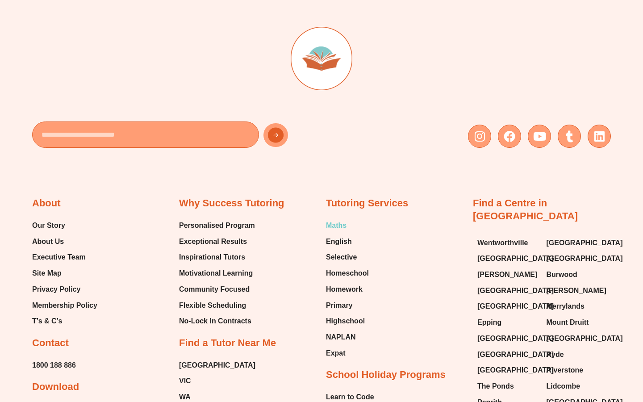
click at [330, 219] on span "Maths" at bounding box center [336, 225] width 21 height 13
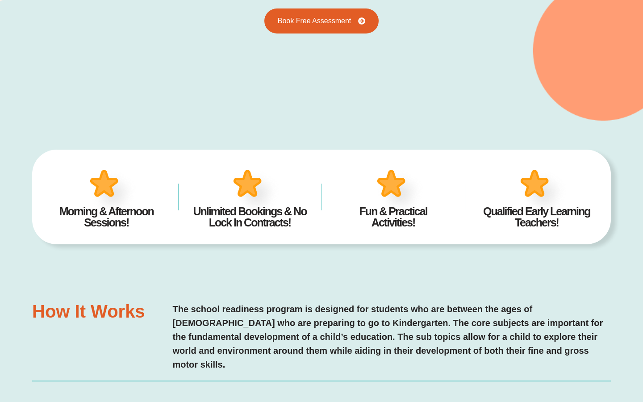
scroll to position [174, 0]
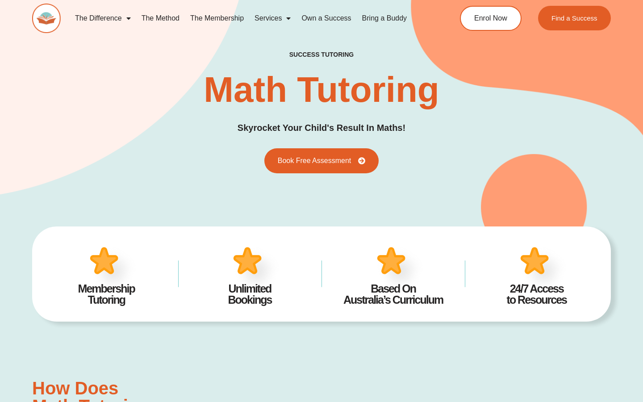
click at [112, 19] on link "The Difference" at bounding box center [103, 18] width 67 height 21
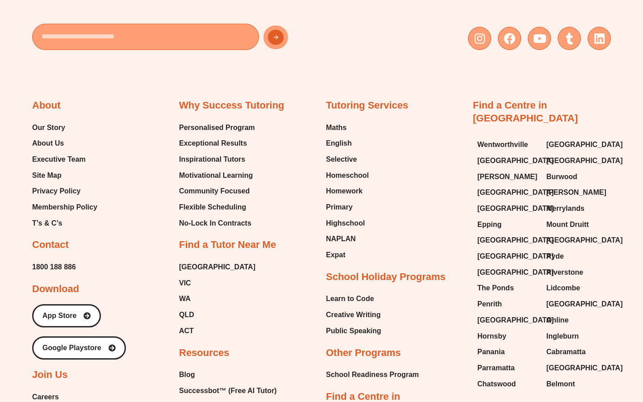
scroll to position [2691, 0]
click at [333, 129] on span "Maths" at bounding box center [336, 127] width 21 height 13
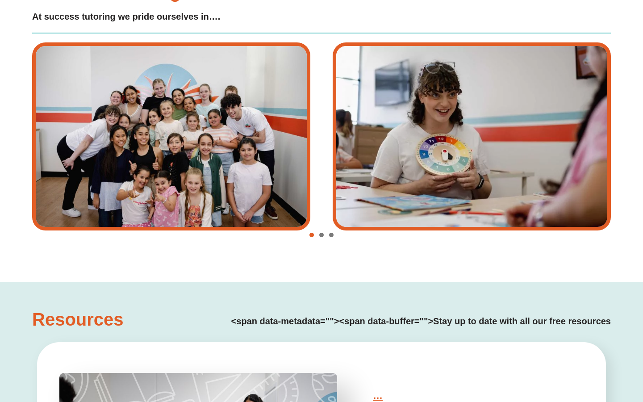
scroll to position [1633, 0]
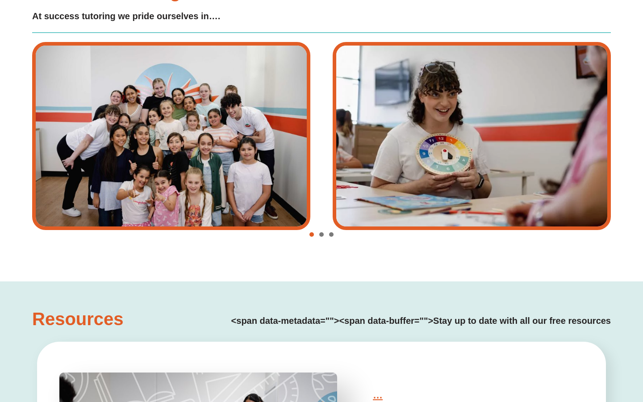
type input "*"
click at [330, 232] on span "Go to slide 3" at bounding box center [331, 234] width 4 height 4
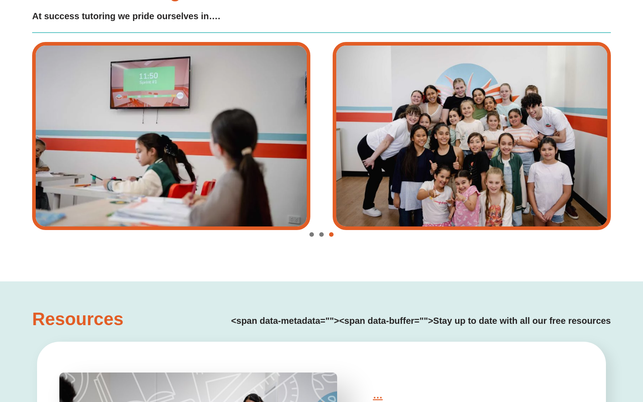
click at [322, 234] on span "Go to slide 2" at bounding box center [321, 234] width 4 height 4
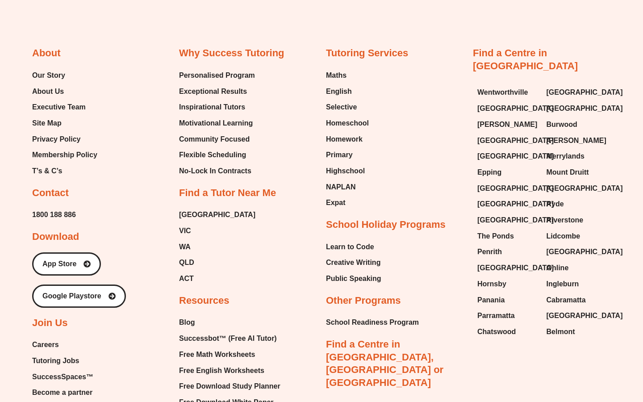
scroll to position [2934, 0]
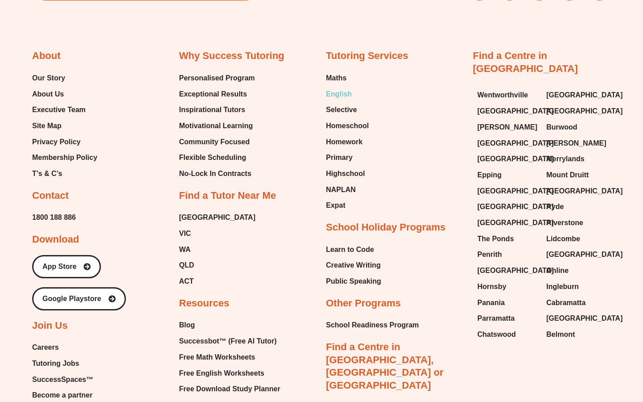
click at [337, 94] on span "English" at bounding box center [339, 94] width 26 height 13
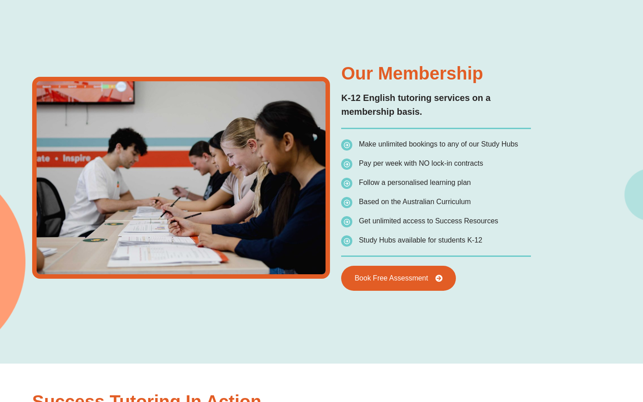
type input "*"
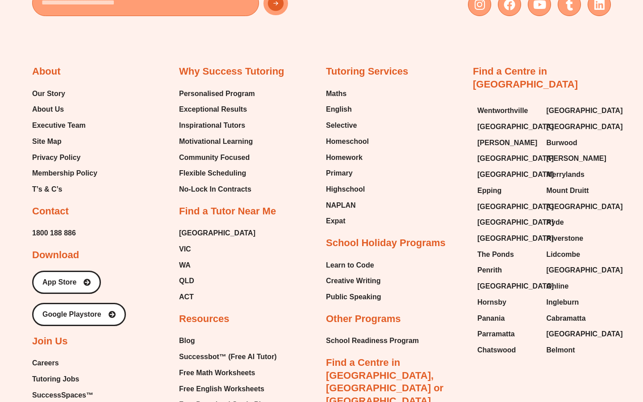
scroll to position [3257, 0]
